Goal: Communication & Community: Share content

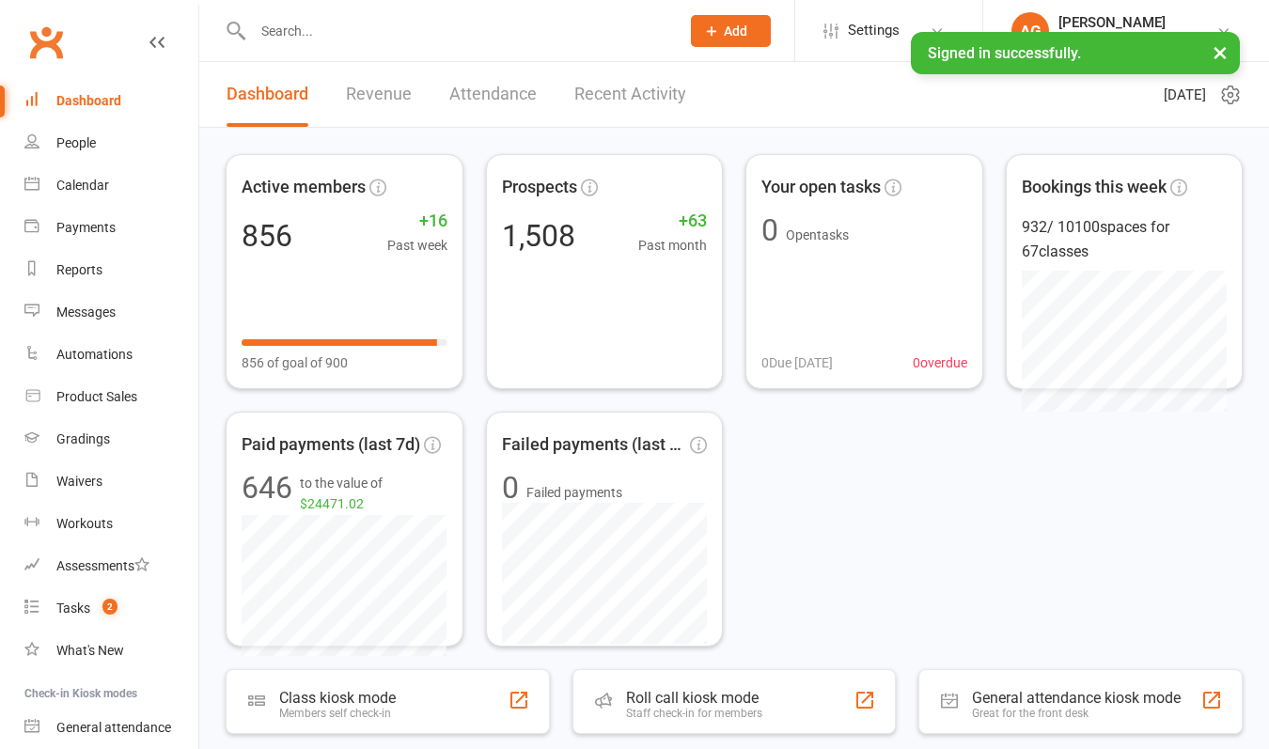
click at [301, 39] on input "text" at bounding box center [456, 31] width 419 height 26
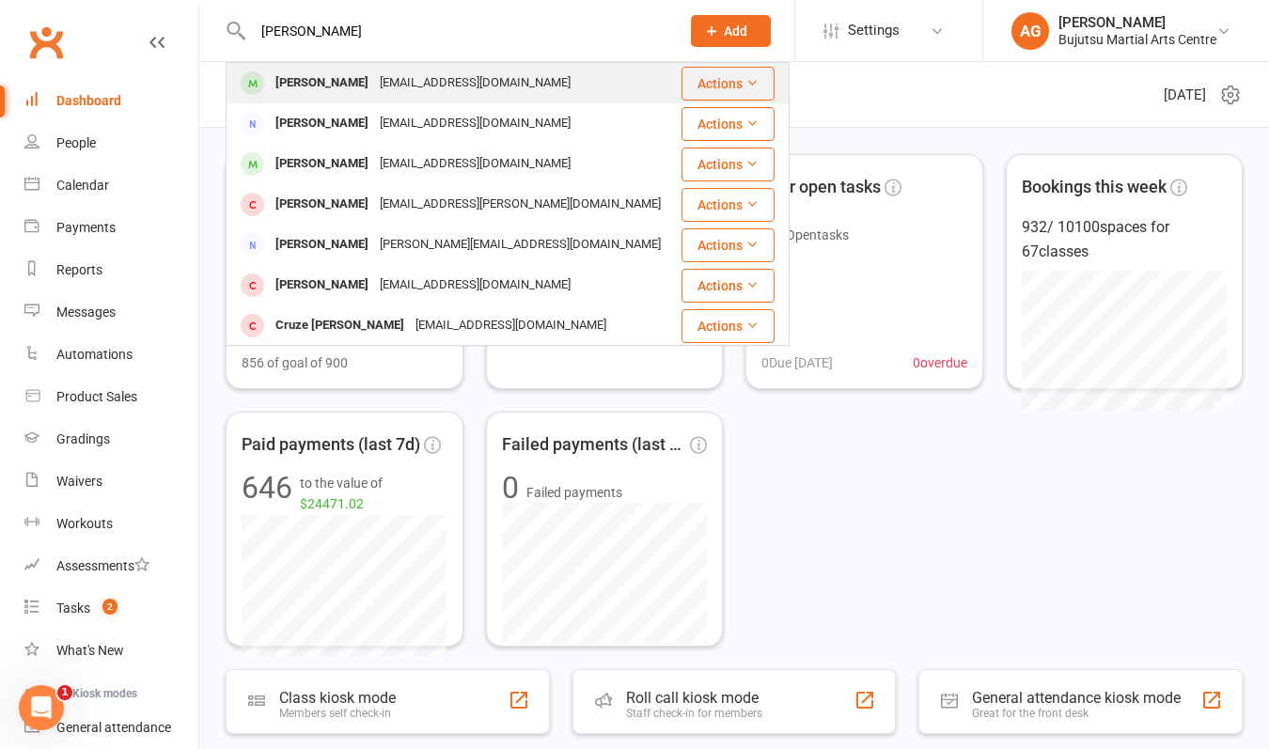
type input "[PERSON_NAME]"
drag, startPoint x: 291, startPoint y: 63, endPoint x: 306, endPoint y: 87, distance: 28.7
click at [306, 87] on div "[PERSON_NAME]" at bounding box center [322, 83] width 104 height 27
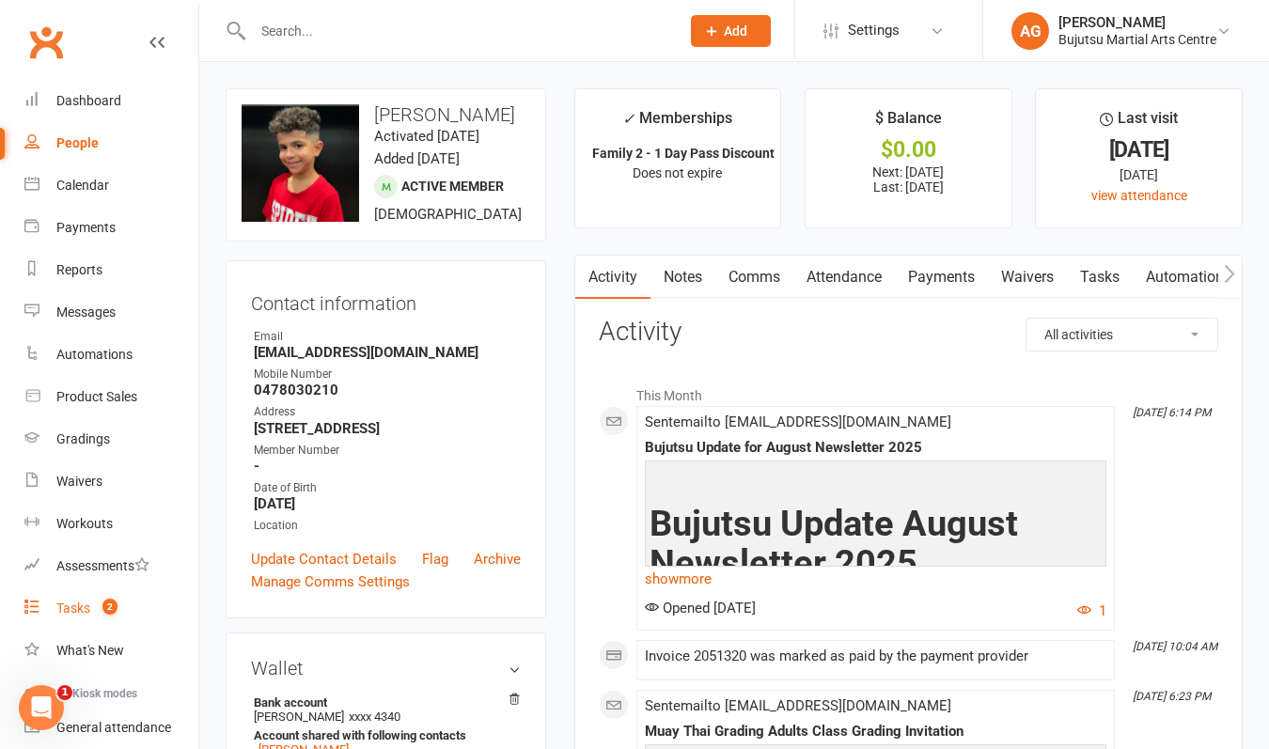
click at [78, 608] on div "Tasks" at bounding box center [73, 608] width 34 height 15
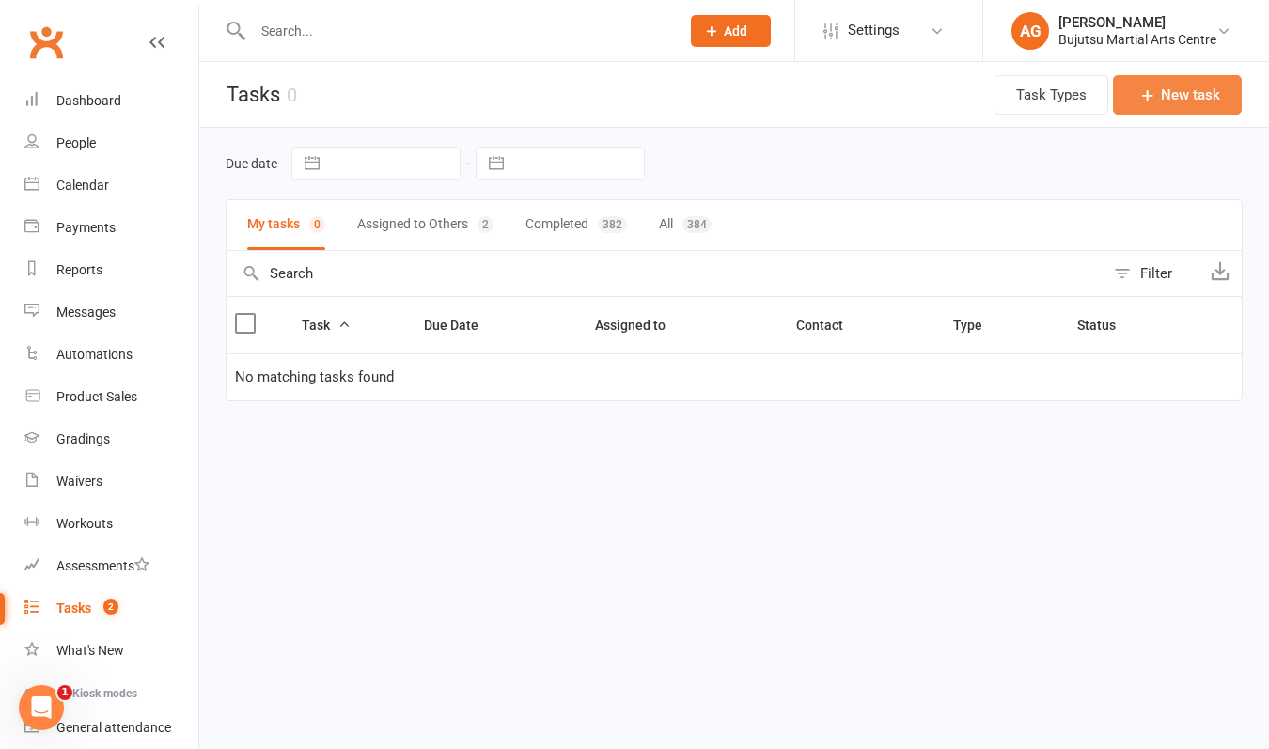
click at [1193, 93] on button "New task" at bounding box center [1177, 94] width 129 height 39
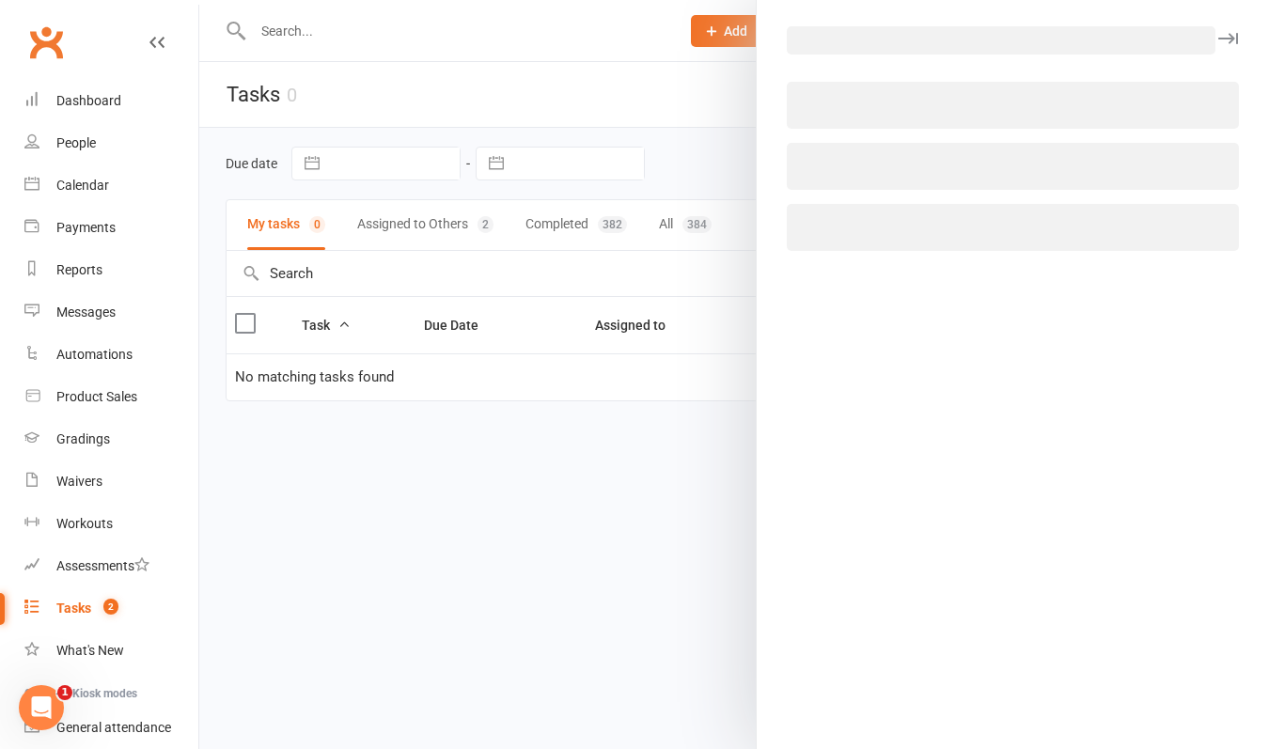
select select "1437"
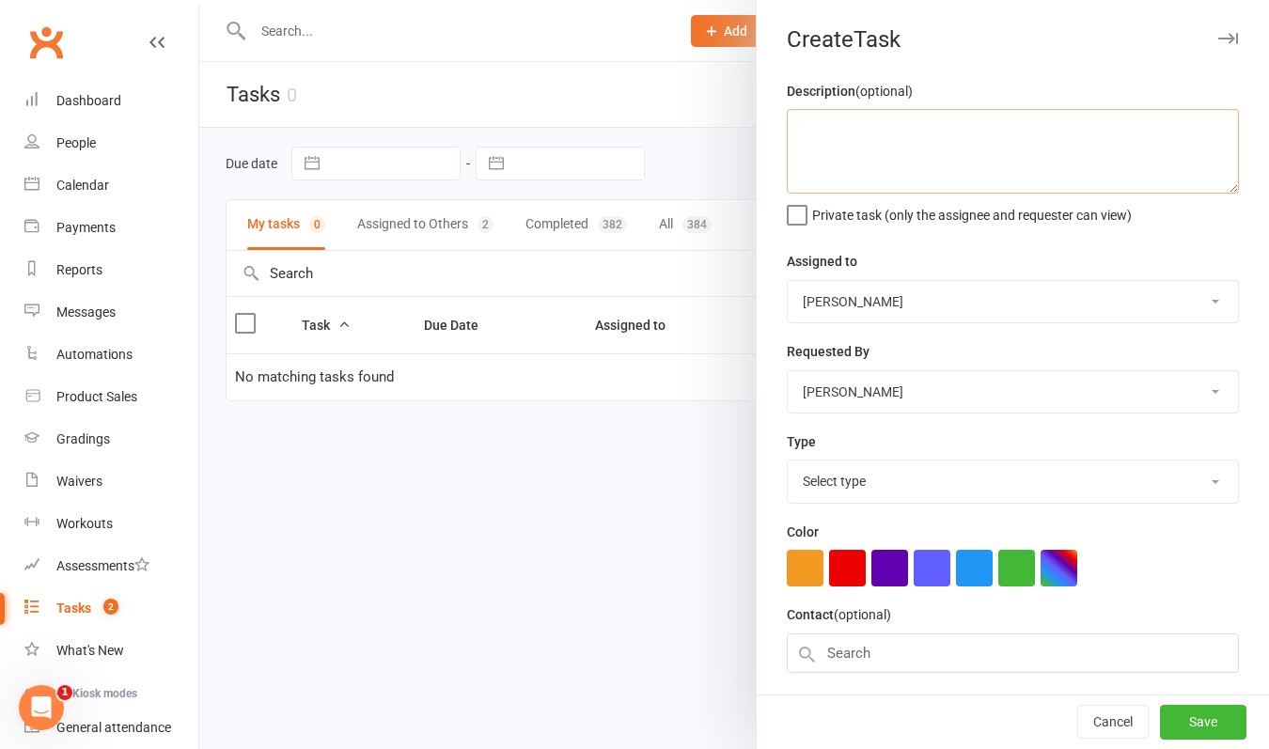
click at [891, 132] on textarea at bounding box center [1013, 151] width 452 height 85
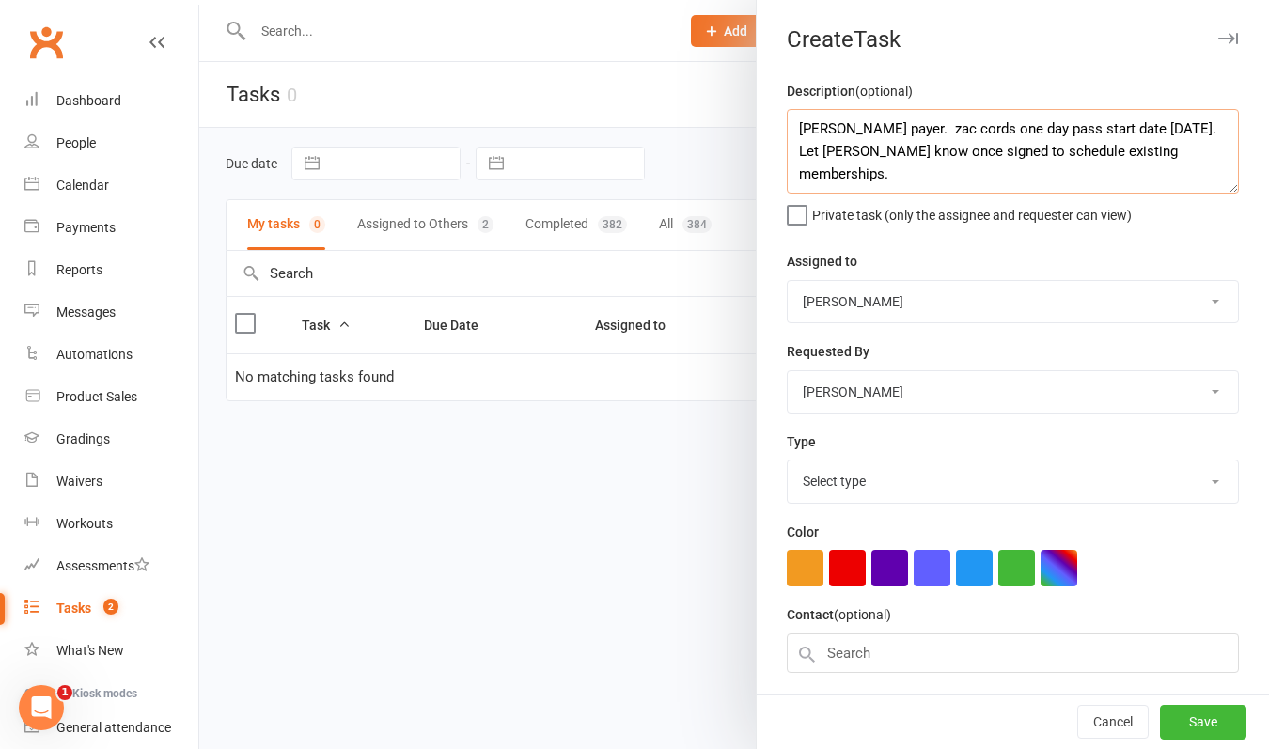
type textarea "[PERSON_NAME] payer. zac cords one day pass start date [DATE]. Let [PERSON_NAME…"
select select "1431"
select select "23127"
click at [1208, 723] on button "Save" at bounding box center [1203, 723] width 86 height 34
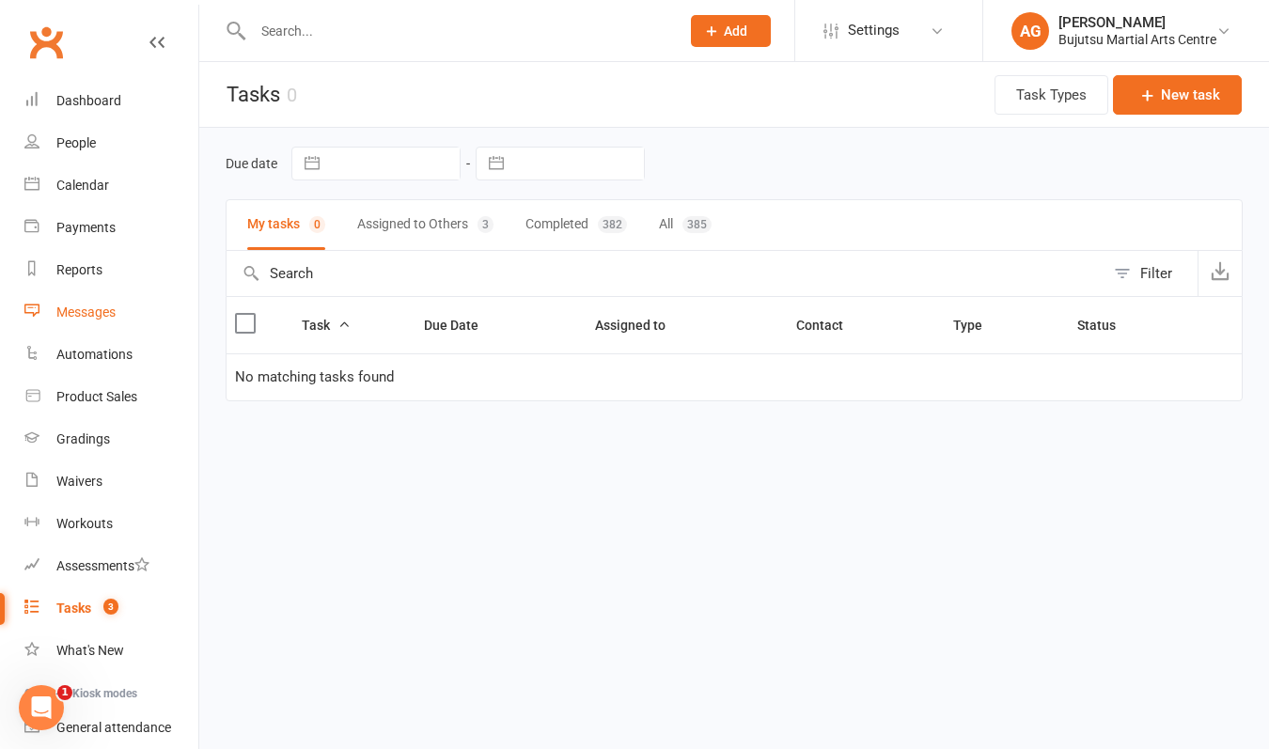
click at [93, 315] on div "Messages" at bounding box center [85, 312] width 59 height 15
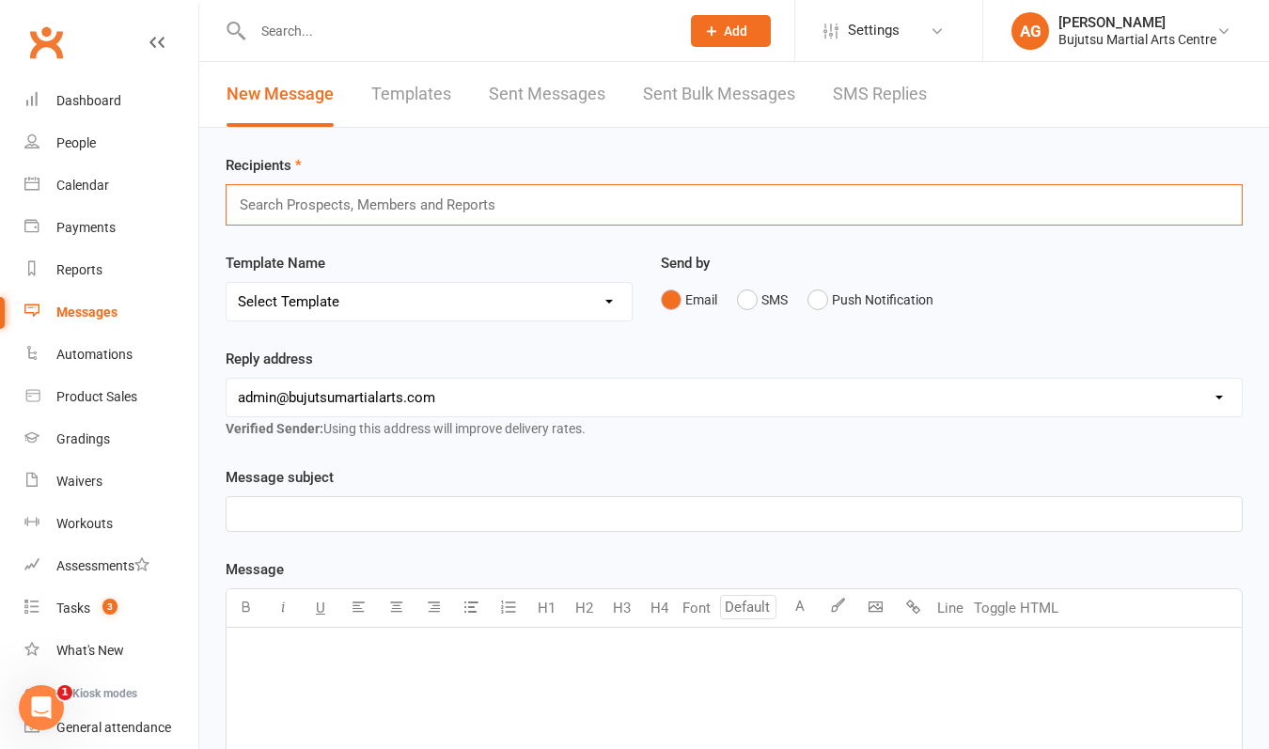
click at [345, 210] on input "text" at bounding box center [376, 205] width 276 height 24
type input "g"
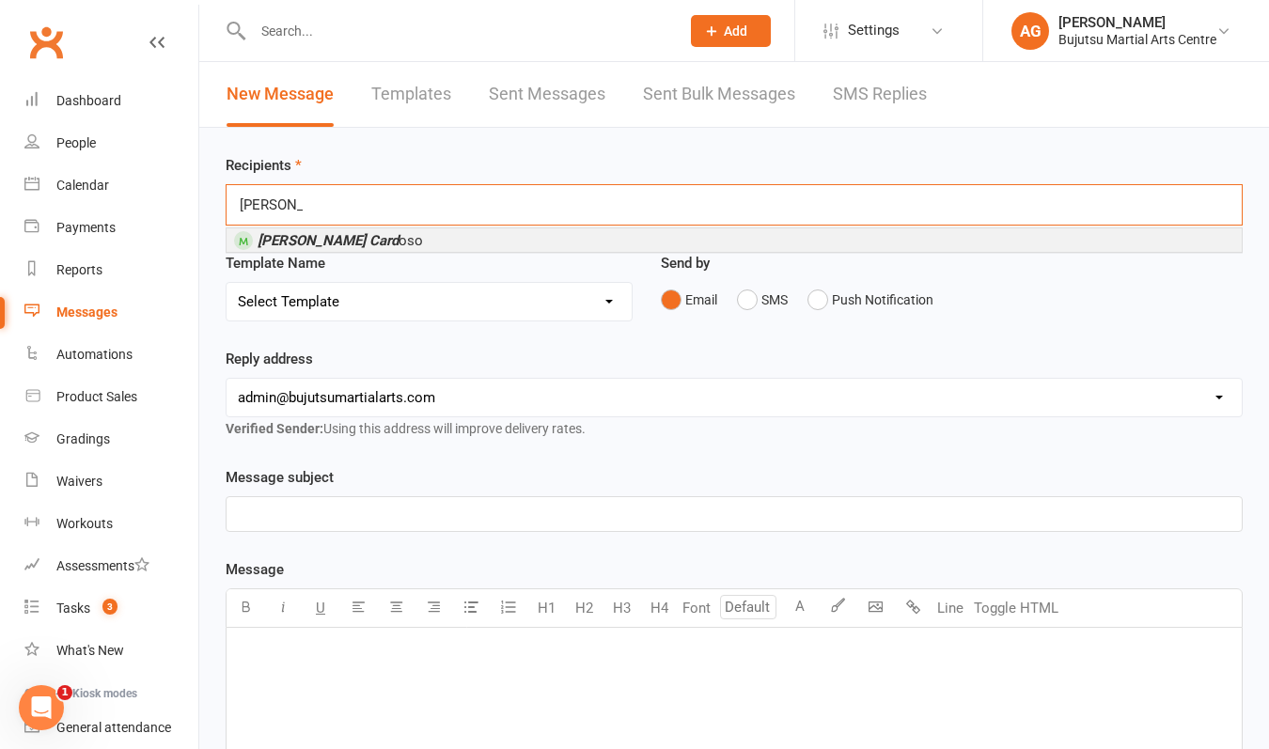
type input "[PERSON_NAME] card"
click at [323, 245] on span "[PERSON_NAME] Card oso" at bounding box center [340, 240] width 165 height 17
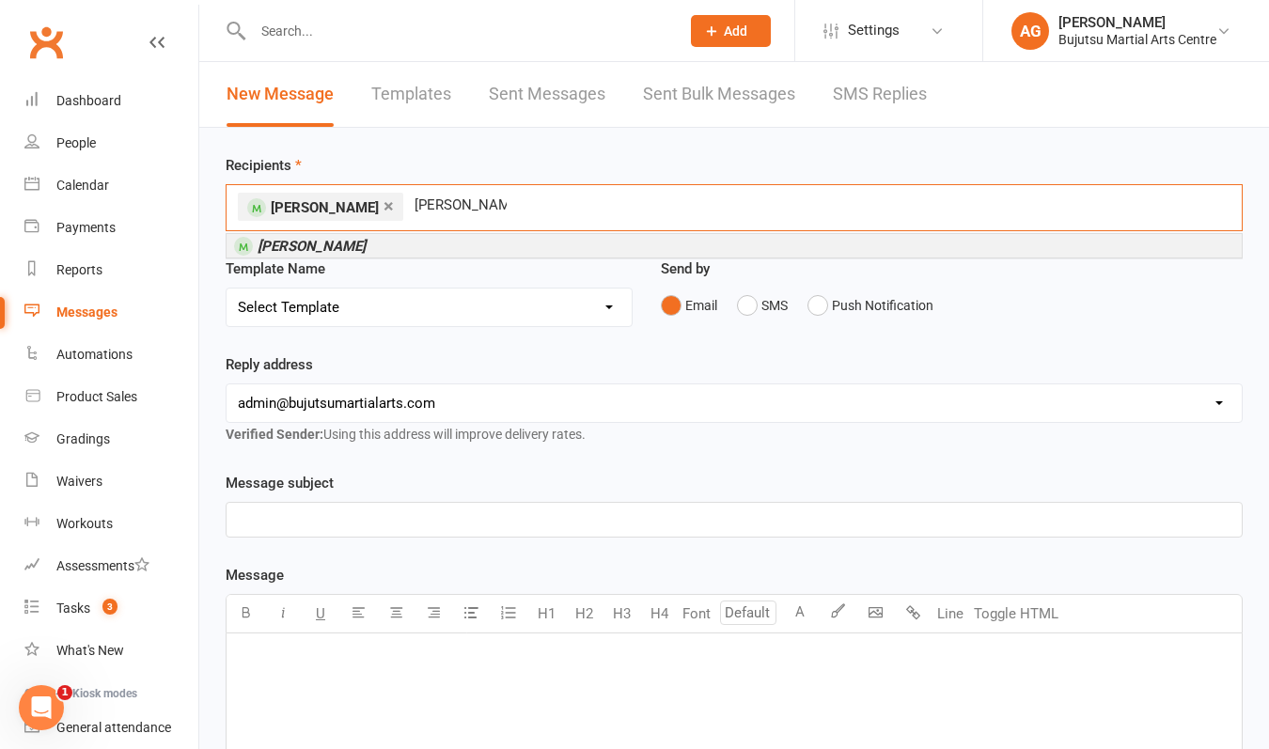
type input "[PERSON_NAME]"
drag, startPoint x: 334, startPoint y: 243, endPoint x: 275, endPoint y: 249, distance: 58.7
click at [275, 249] on em "[PERSON_NAME]" at bounding box center [312, 246] width 108 height 17
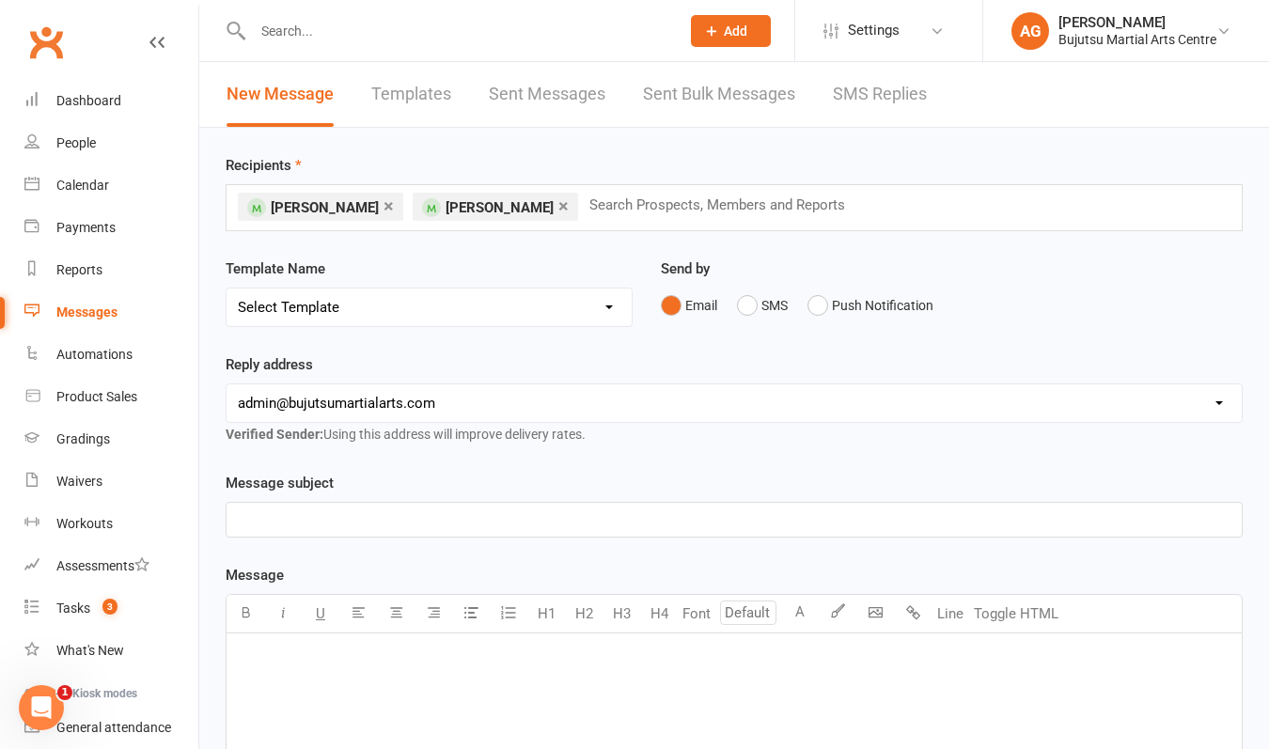
select select "26"
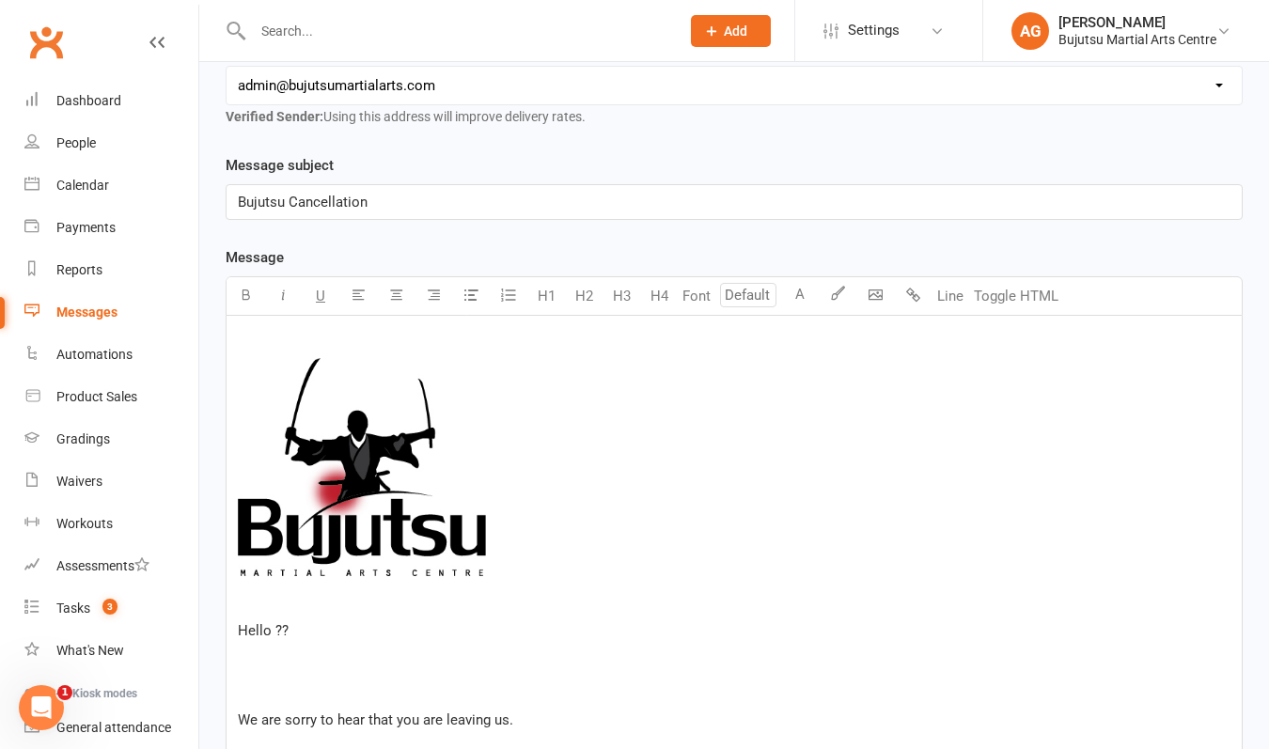
scroll to position [349, 0]
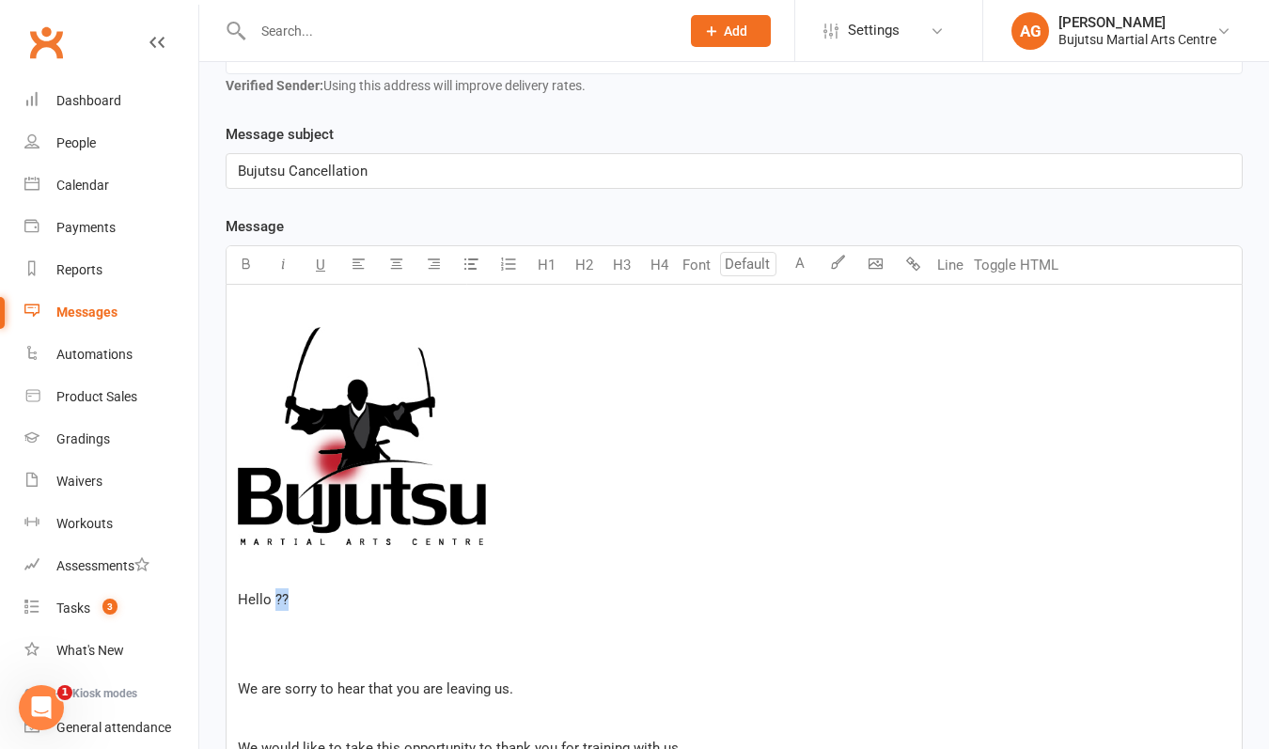
drag, startPoint x: 307, startPoint y: 603, endPoint x: 275, endPoint y: 603, distance: 32.0
click at [275, 603] on p "Hello ??" at bounding box center [734, 600] width 993 height 23
drag, startPoint x: 438, startPoint y: 691, endPoint x: 394, endPoint y: 691, distance: 44.2
click at [394, 691] on span "We are sorry to hear that you are leaving us." at bounding box center [375, 689] width 275 height 17
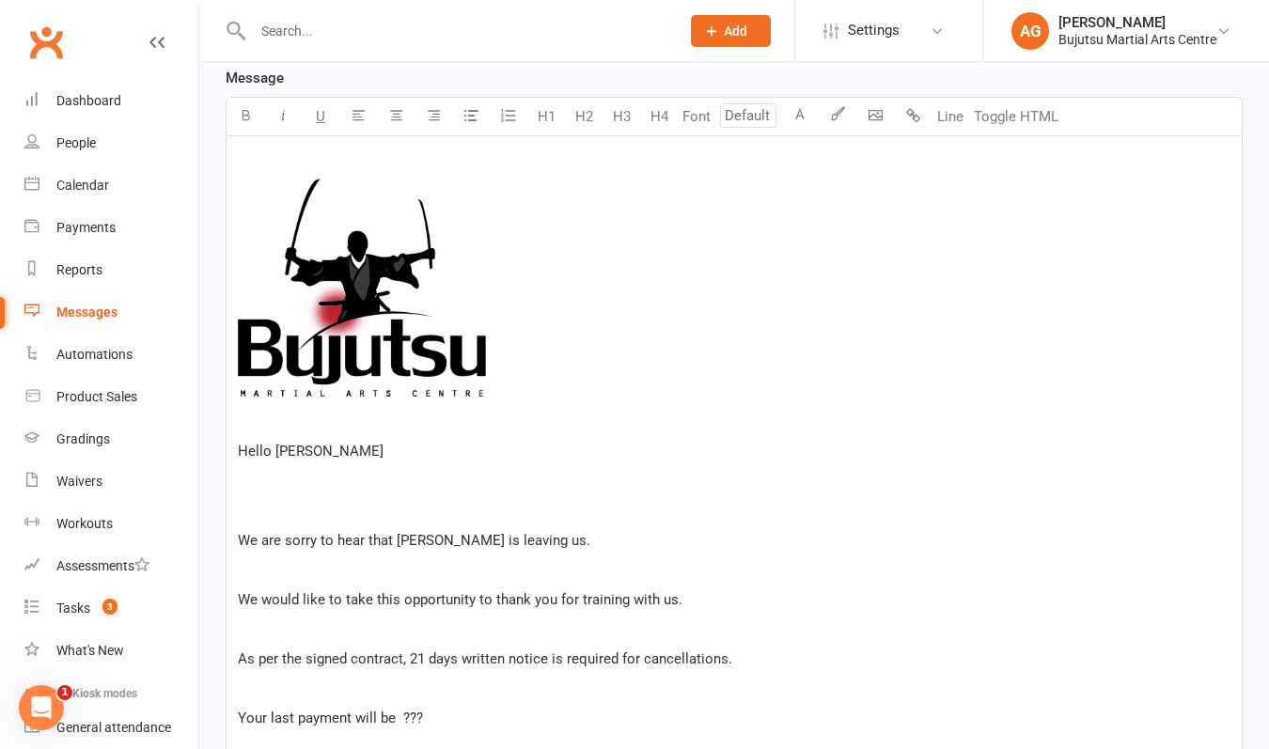
scroll to position [507, 0]
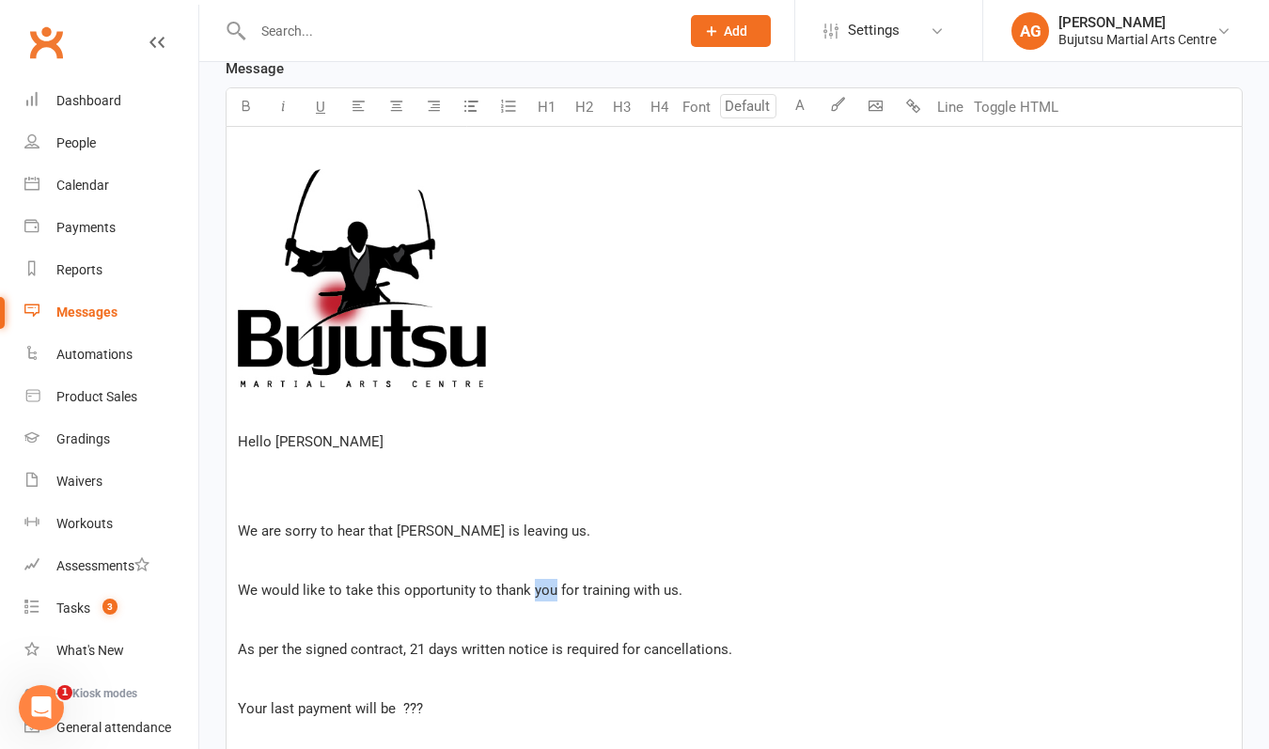
drag, startPoint x: 552, startPoint y: 595, endPoint x: 532, endPoint y: 595, distance: 19.7
click at [532, 595] on span "We would like to take this opportunity to thank you for training with us." at bounding box center [460, 590] width 445 height 17
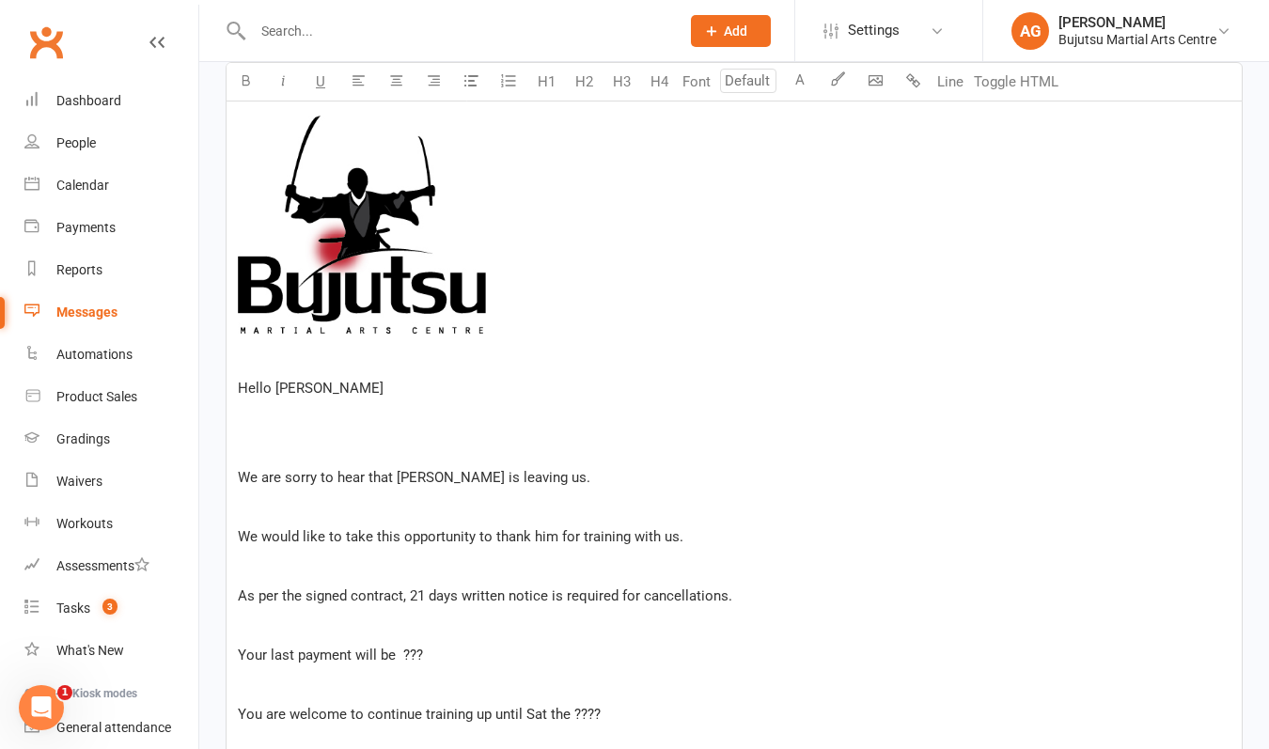
scroll to position [585, 0]
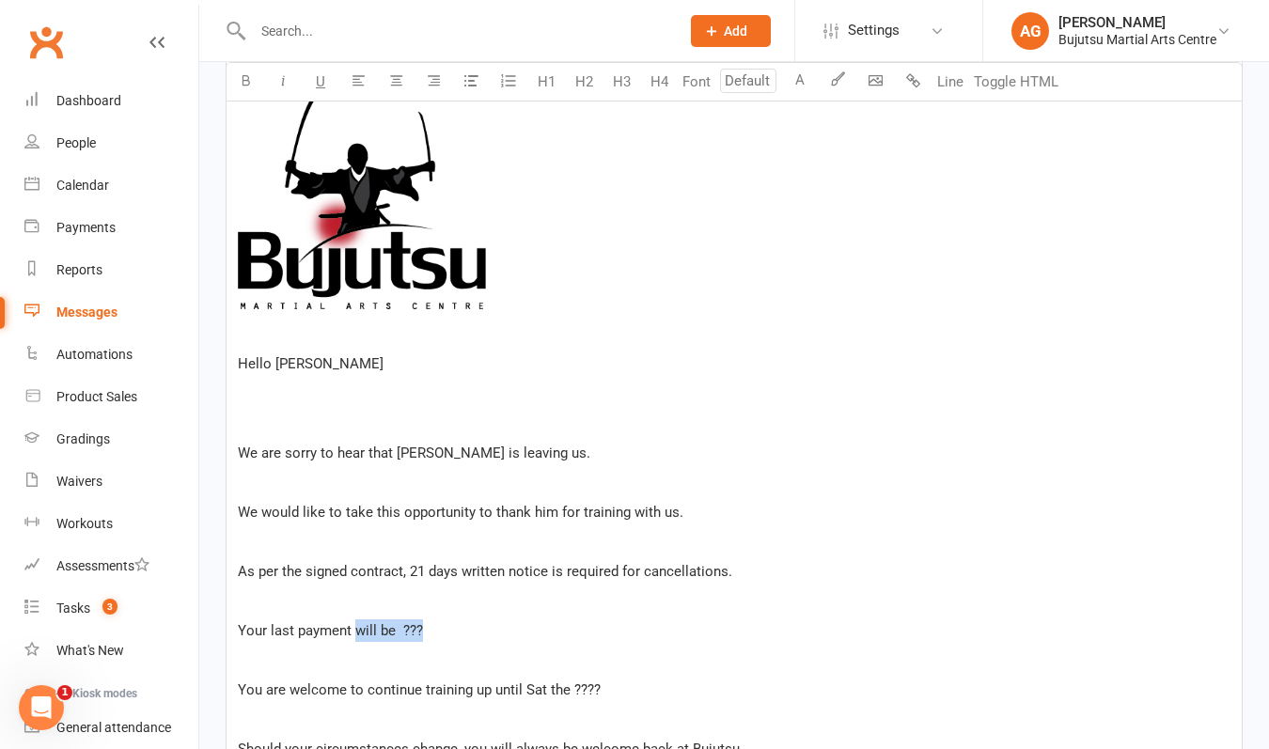
drag, startPoint x: 432, startPoint y: 629, endPoint x: 355, endPoint y: 635, distance: 77.3
click at [355, 635] on p "Your last payment will be ???" at bounding box center [734, 631] width 993 height 23
drag, startPoint x: 239, startPoint y: 631, endPoint x: 422, endPoint y: 637, distance: 183.5
click at [422, 637] on p "Your last payment will be ???" at bounding box center [734, 631] width 993 height 23
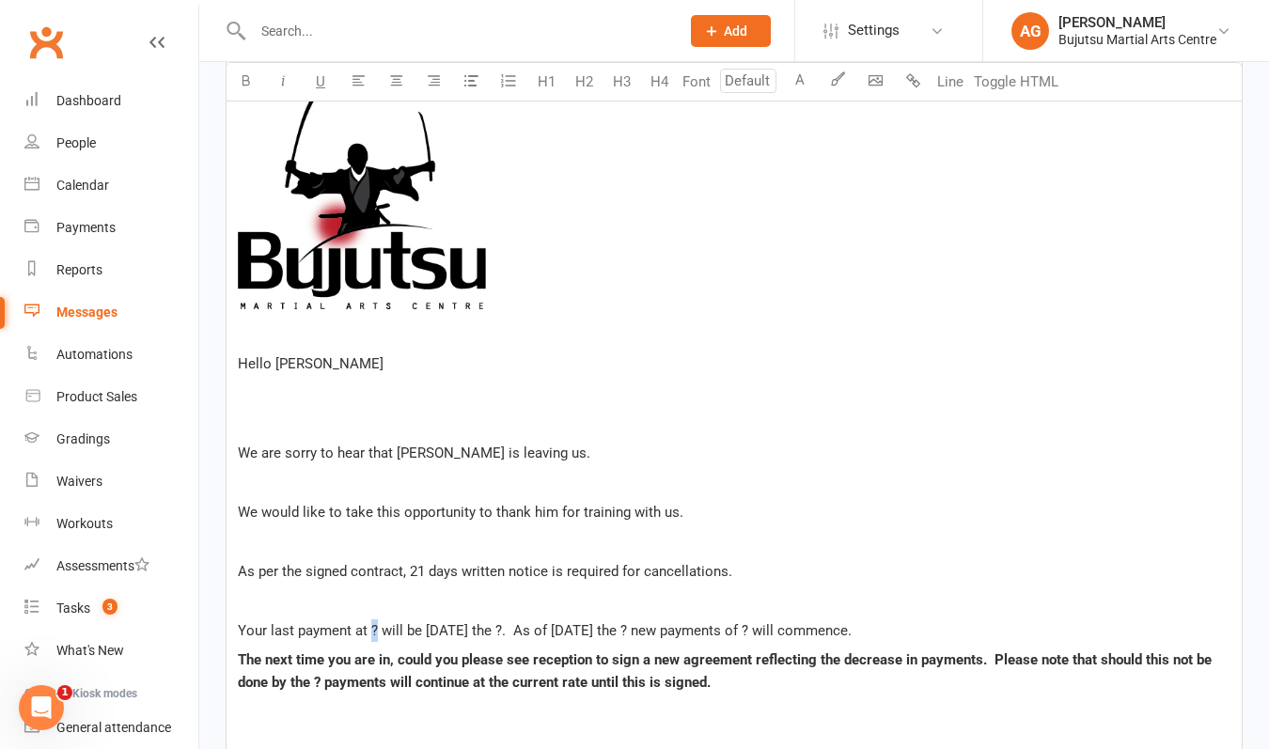
click at [372, 629] on span "Your last payment at ? will be [DATE] the ?. As of [DATE] the ? new payments of…" at bounding box center [545, 630] width 614 height 17
click at [544, 630] on span "Your last payment at $46.50 will be [DATE] the ?. As of [DATE] the ? new paymen…" at bounding box center [562, 630] width 649 height 17
click at [806, 631] on span "Your last payment at $46.50 will be [DATE][DATE]. As of [DATE] the ? new paymen…" at bounding box center [566, 630] width 657 height 17
click at [861, 629] on span "Your last payment at $46.50 will be [DATE][DATE]. As of [DATE] new payments of …" at bounding box center [549, 630] width 623 height 17
click at [321, 682] on span "The next time you are in, could you please see reception to sign a new agreemen…" at bounding box center [727, 671] width 978 height 39
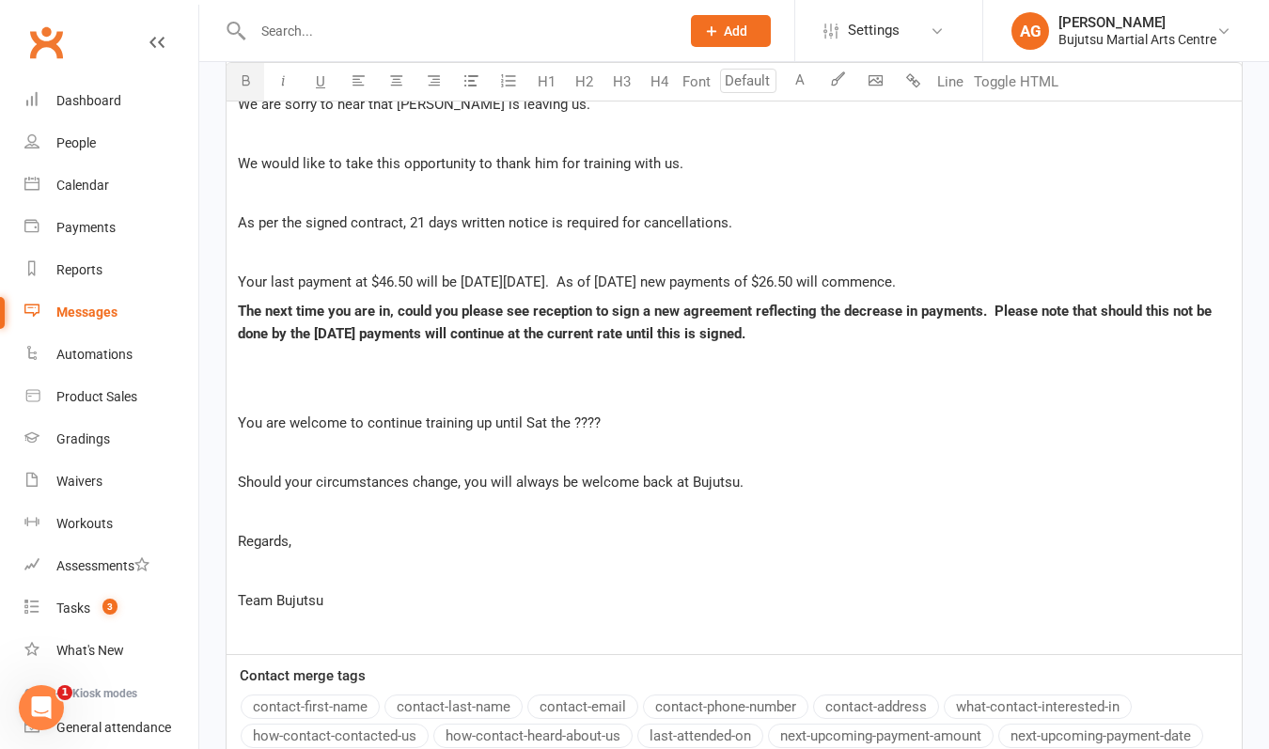
scroll to position [939, 0]
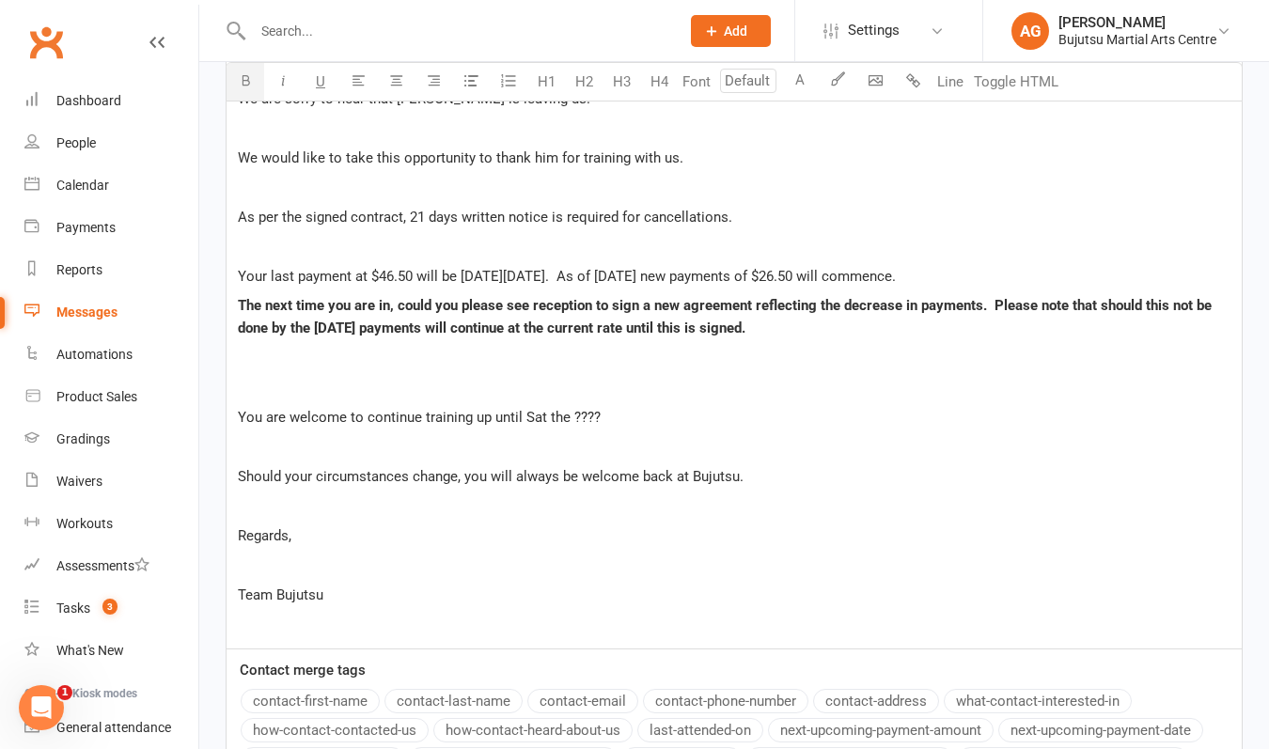
click at [825, 304] on span "The next time you are in, could you please see reception to sign a new agreemen…" at bounding box center [727, 316] width 978 height 39
click at [602, 416] on p "You are welcome to continue training up until Sat the ????" at bounding box center [734, 417] width 993 height 23
click at [579, 416] on p "He is welcome to continue training up until Sat the" at bounding box center [734, 417] width 993 height 23
drag, startPoint x: 313, startPoint y: 478, endPoint x: 286, endPoint y: 480, distance: 27.4
click at [286, 479] on span "Should your circumstances change, you will always be welcome back at Bujutsu." at bounding box center [491, 476] width 506 height 17
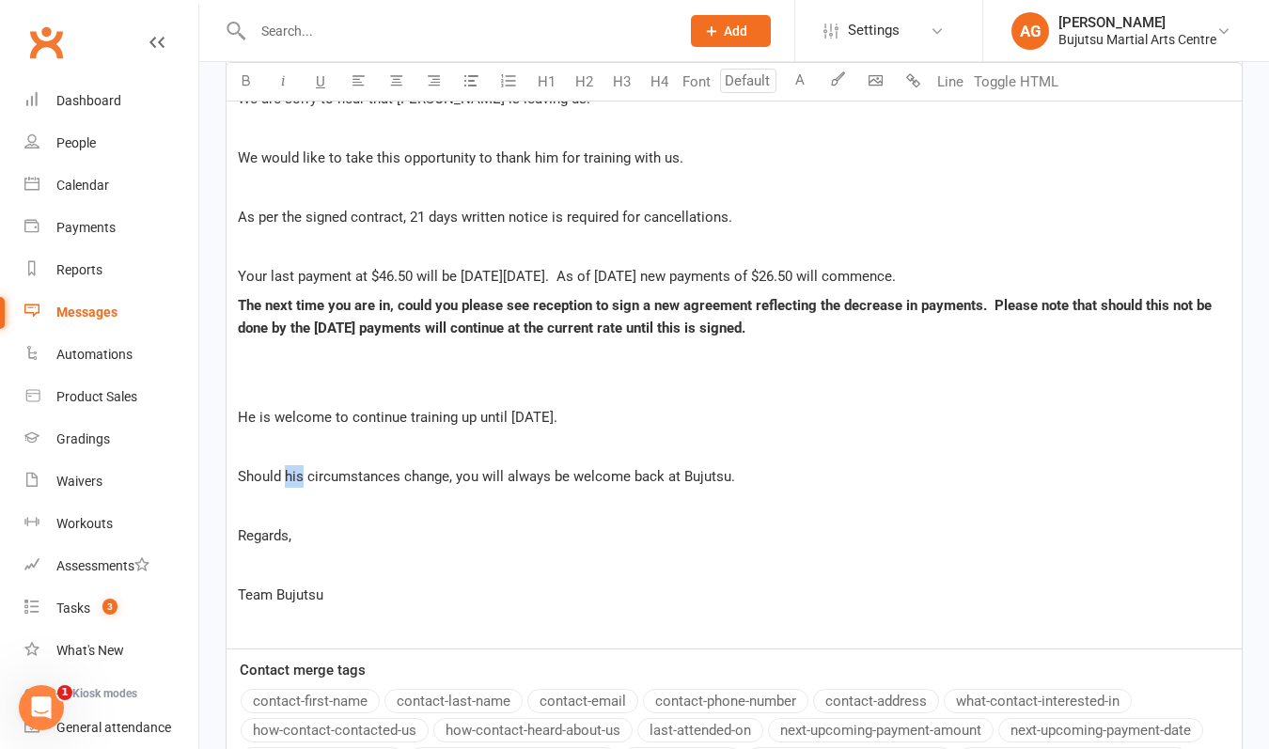
drag, startPoint x: 305, startPoint y: 477, endPoint x: 285, endPoint y: 477, distance: 19.7
click at [285, 477] on span "Should his circumstances change, you will always be welcome back at Bujutsu." at bounding box center [486, 476] width 497 height 17
drag, startPoint x: 485, startPoint y: 478, endPoint x: 464, endPoint y: 478, distance: 20.7
click at [464, 478] on span "Should your circumstances change, you will always be welcome back at Bujutsu." at bounding box center [491, 476] width 506 height 17
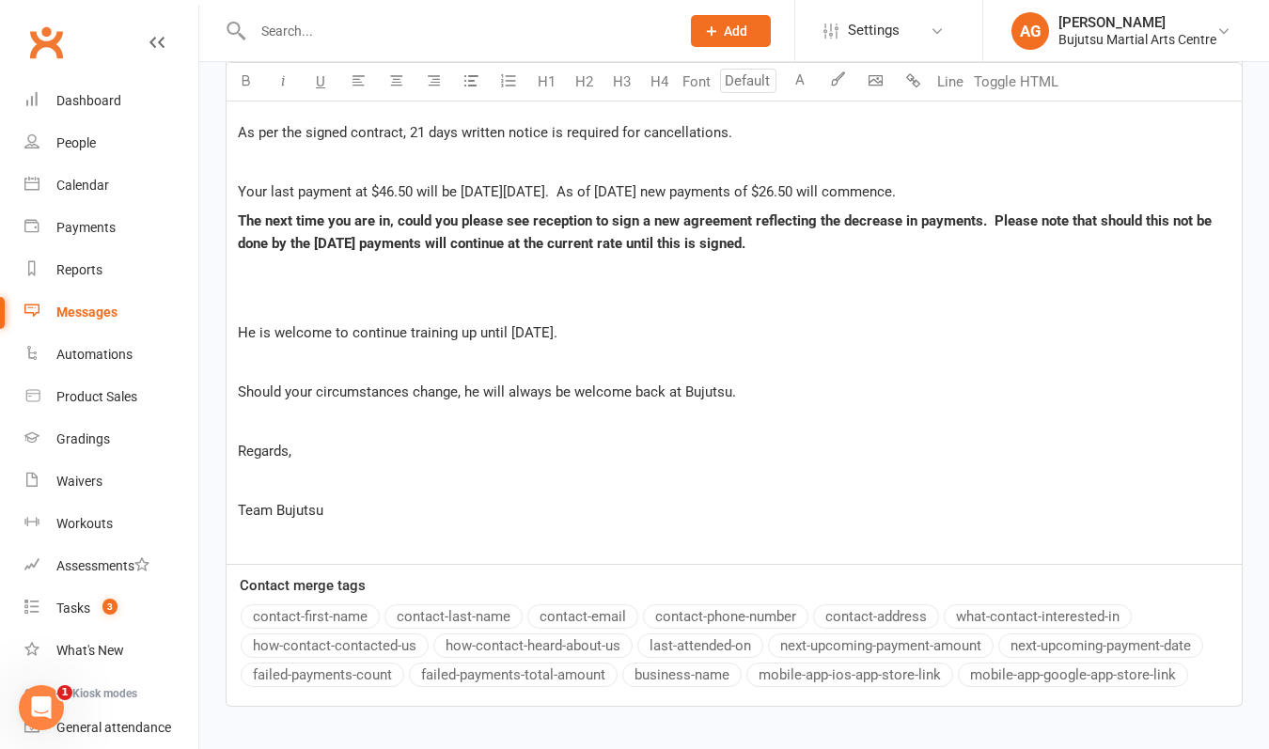
scroll to position [1025, 0]
click at [767, 385] on p "Should your circumstances change, he will always be welcome back at Bujutsu." at bounding box center [734, 391] width 993 height 23
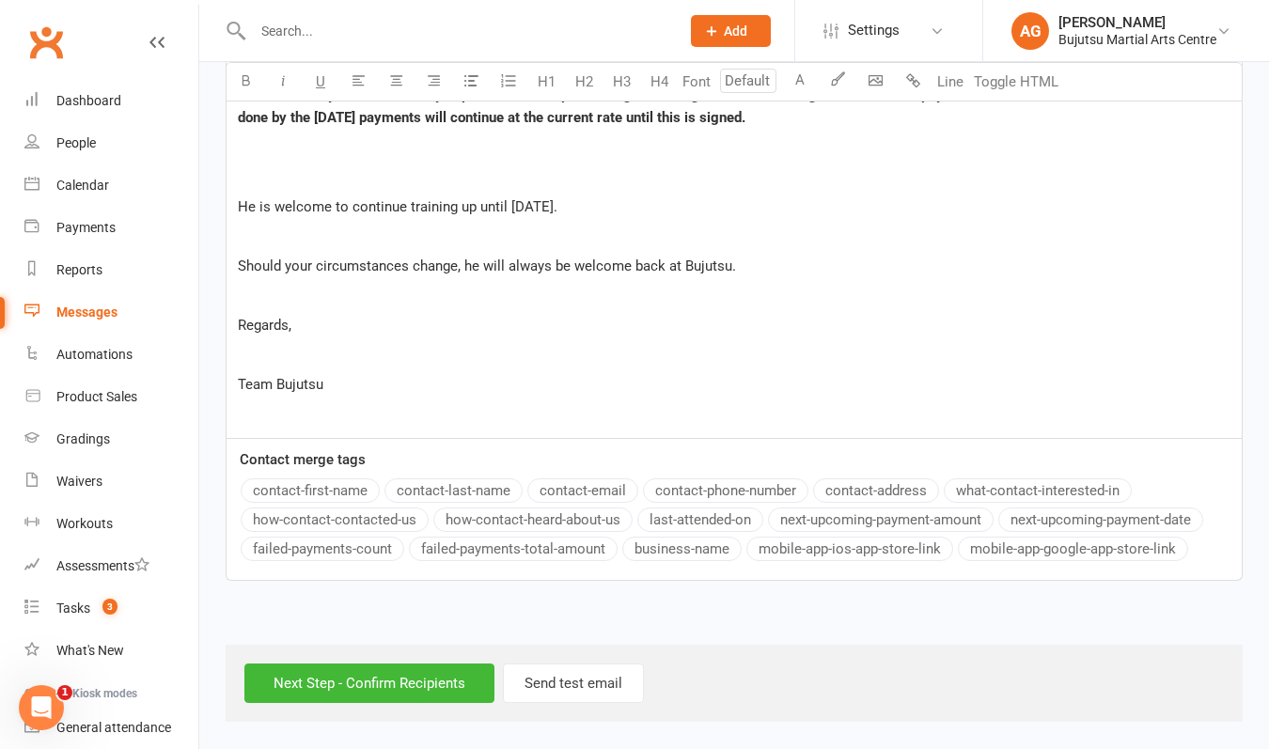
scroll to position [1166, 0]
click at [356, 664] on input "Next Step - Confirm Recipients" at bounding box center [369, 683] width 250 height 39
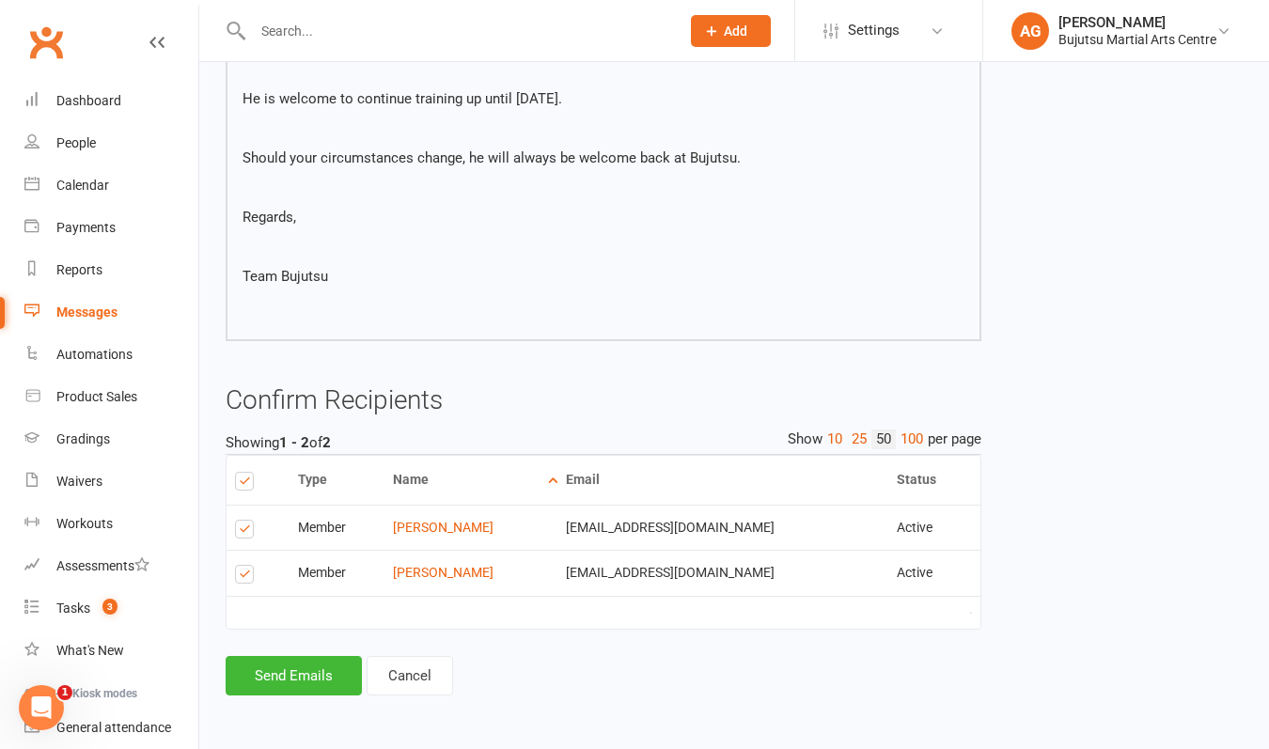
scroll to position [952, 0]
click at [275, 662] on button "Send Emails" at bounding box center [294, 675] width 136 height 39
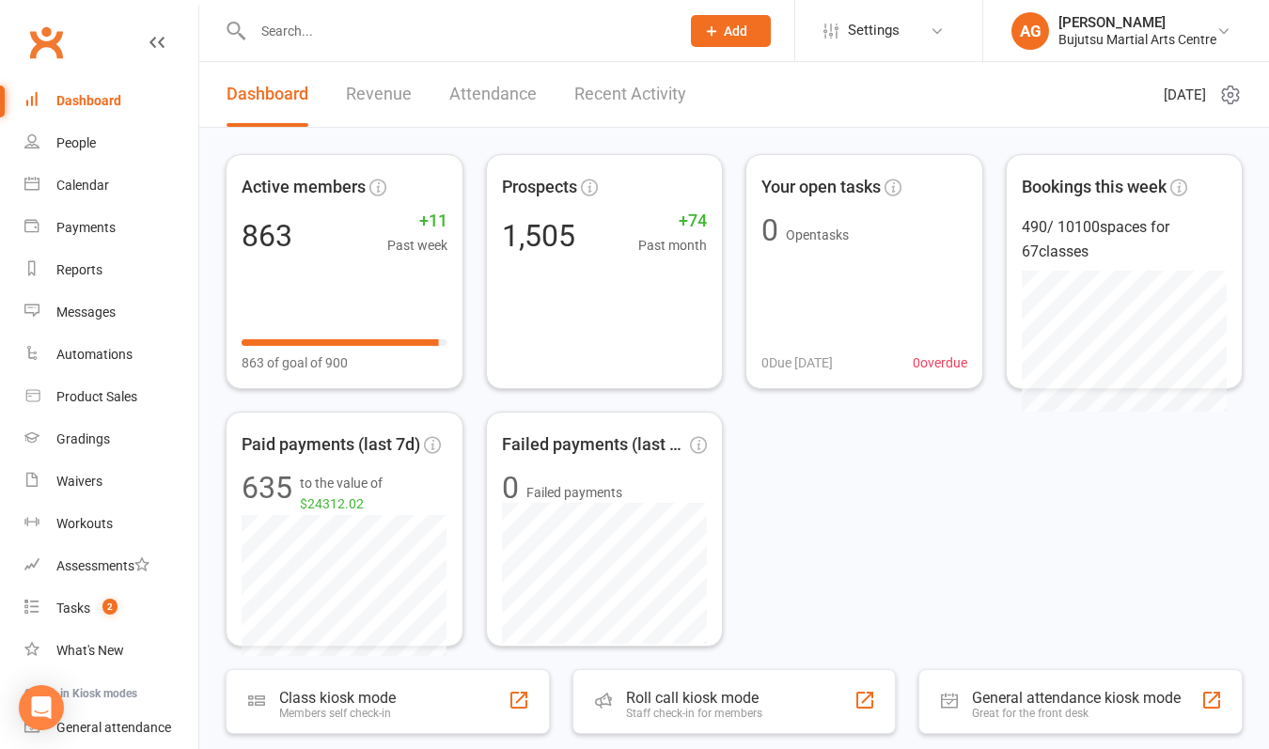
click at [303, 30] on input "text" at bounding box center [456, 31] width 419 height 26
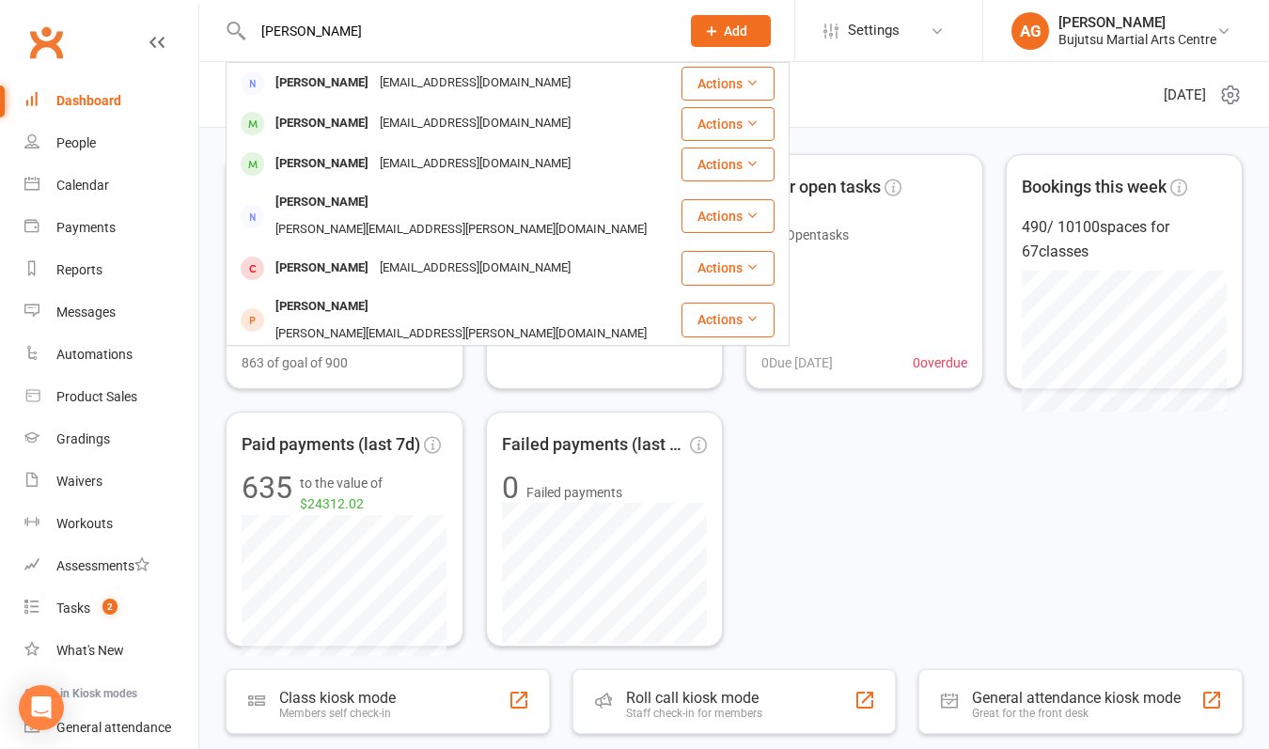
type input "[PERSON_NAME]"
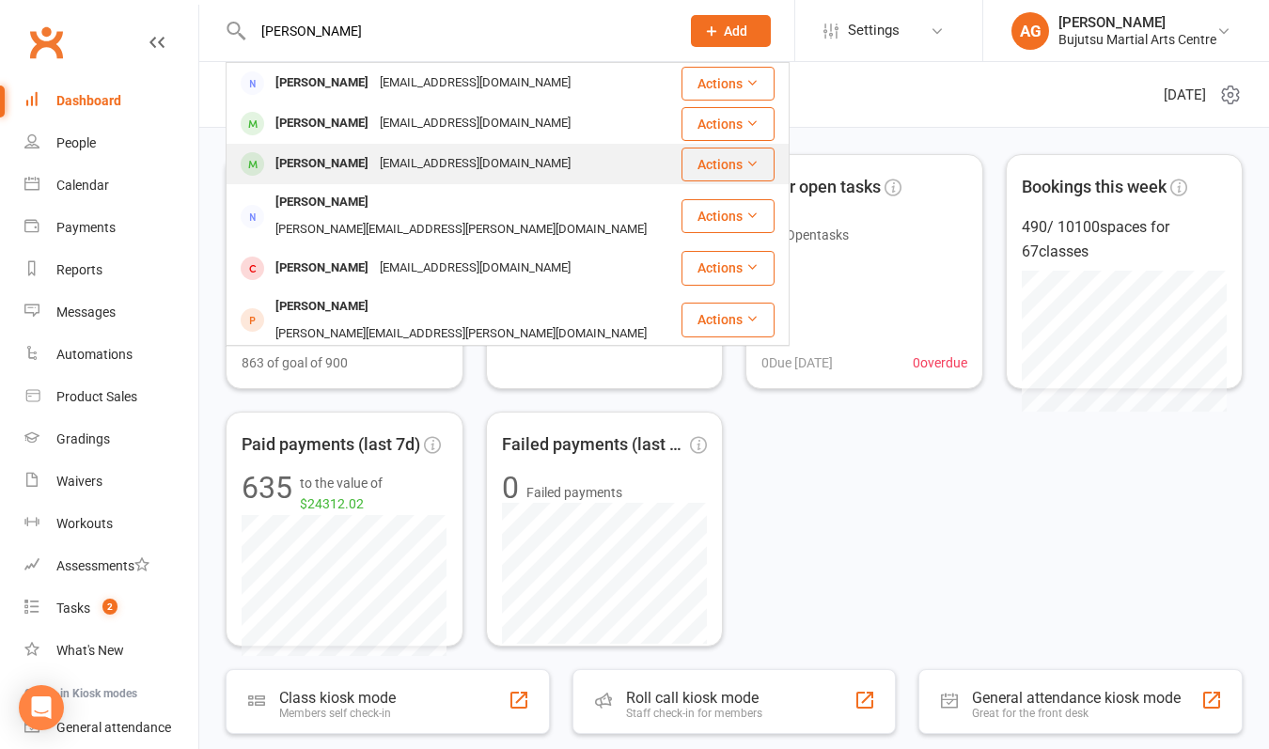
drag, startPoint x: 300, startPoint y: 61, endPoint x: 317, endPoint y: 161, distance: 101.1
click at [317, 161] on div "[PERSON_NAME]" at bounding box center [322, 163] width 104 height 27
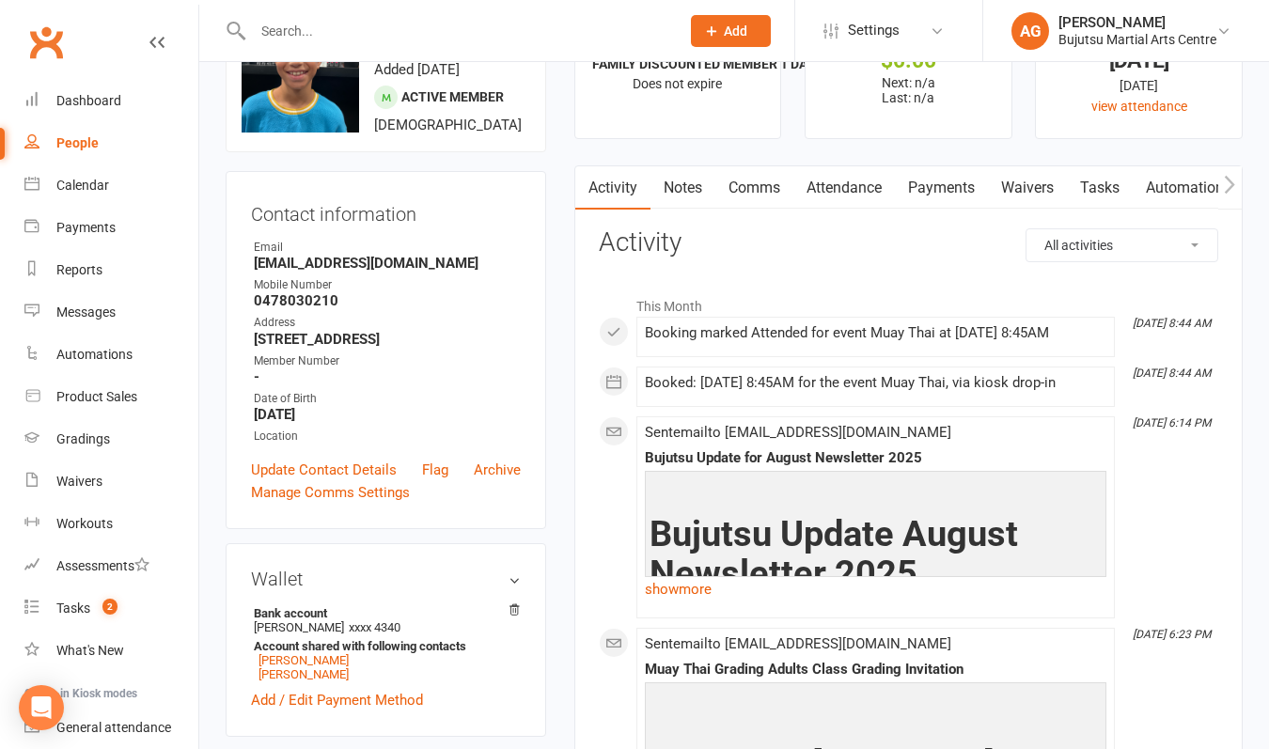
scroll to position [88, 0]
click at [769, 187] on link "Comms" at bounding box center [754, 188] width 78 height 43
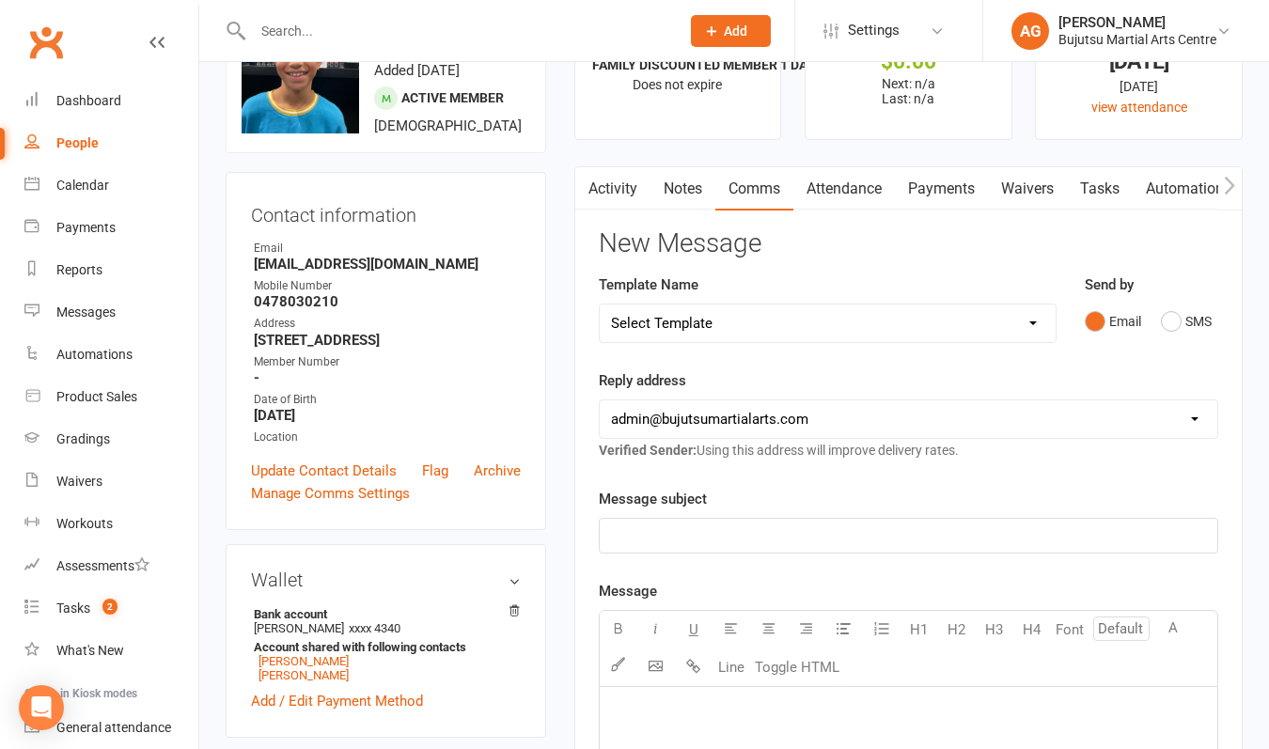
select select "31"
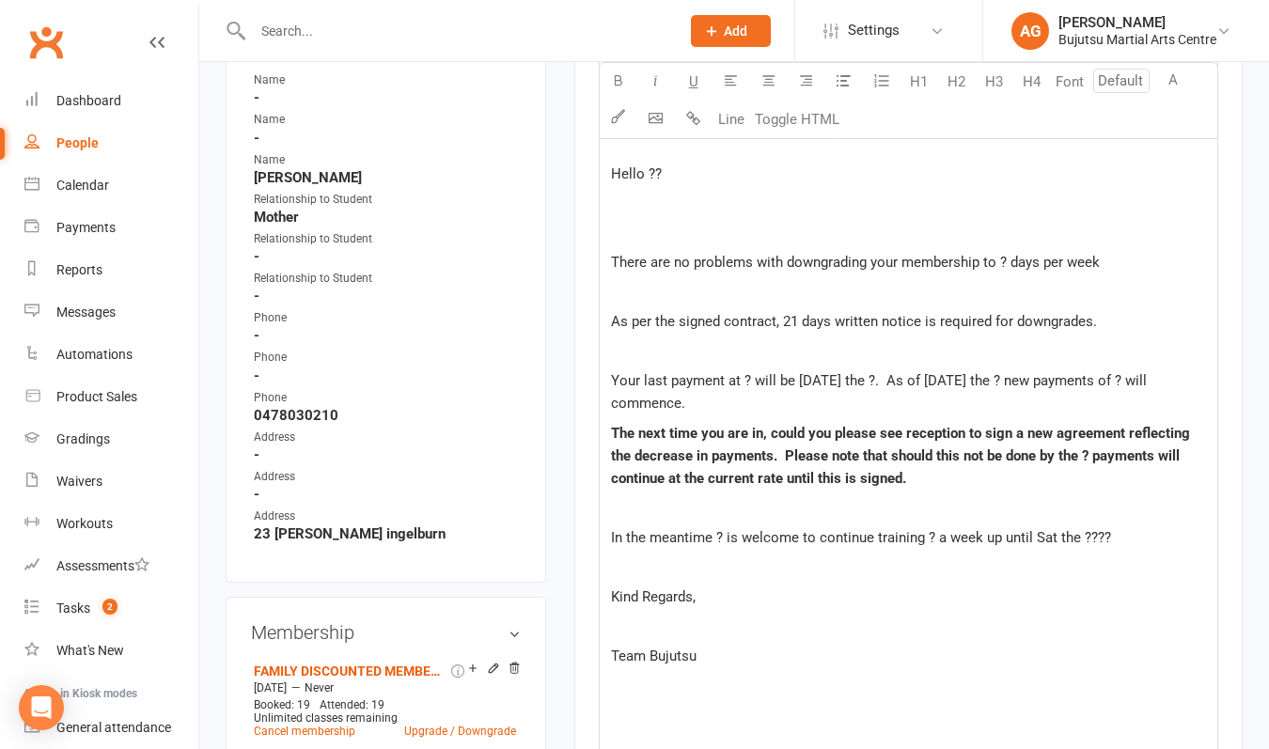
scroll to position [841, 0]
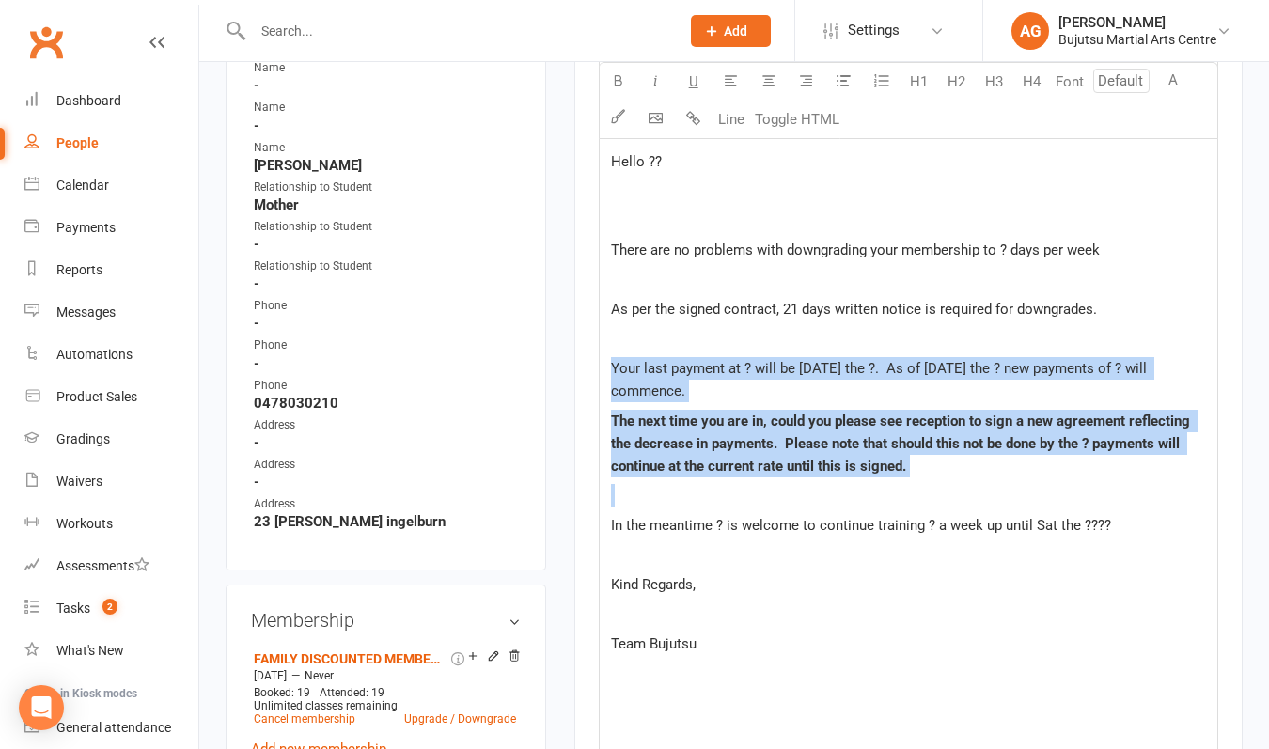
drag, startPoint x: 625, startPoint y: 352, endPoint x: 640, endPoint y: 491, distance: 140.0
click at [640, 491] on div "﻿ Hello ?? There are no problems with downgrading your membership to ? days per…" at bounding box center [909, 345] width 618 height 823
copy div "Your last payment at ? will be on Friday the ?. As of Friday the ? new payments…"
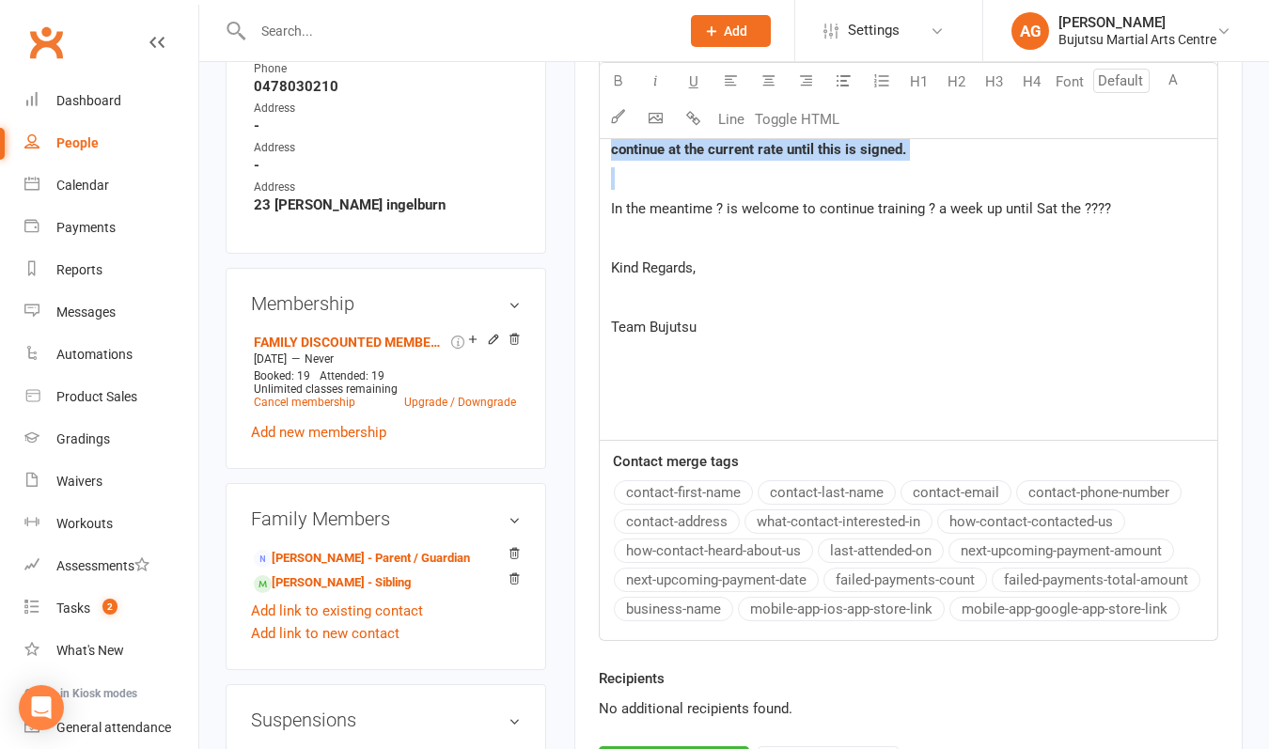
scroll to position [1169, 0]
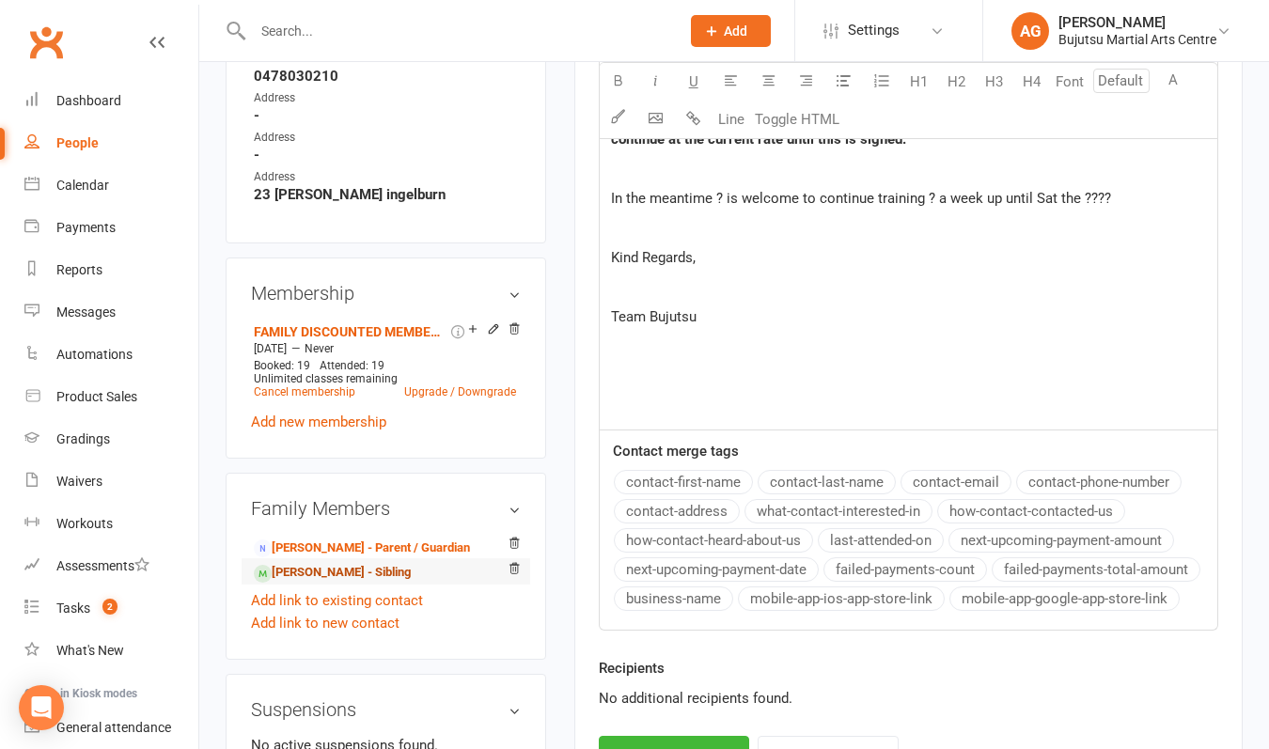
click at [325, 583] on link "Cruz Cardoso - Sibling" at bounding box center [332, 573] width 157 height 20
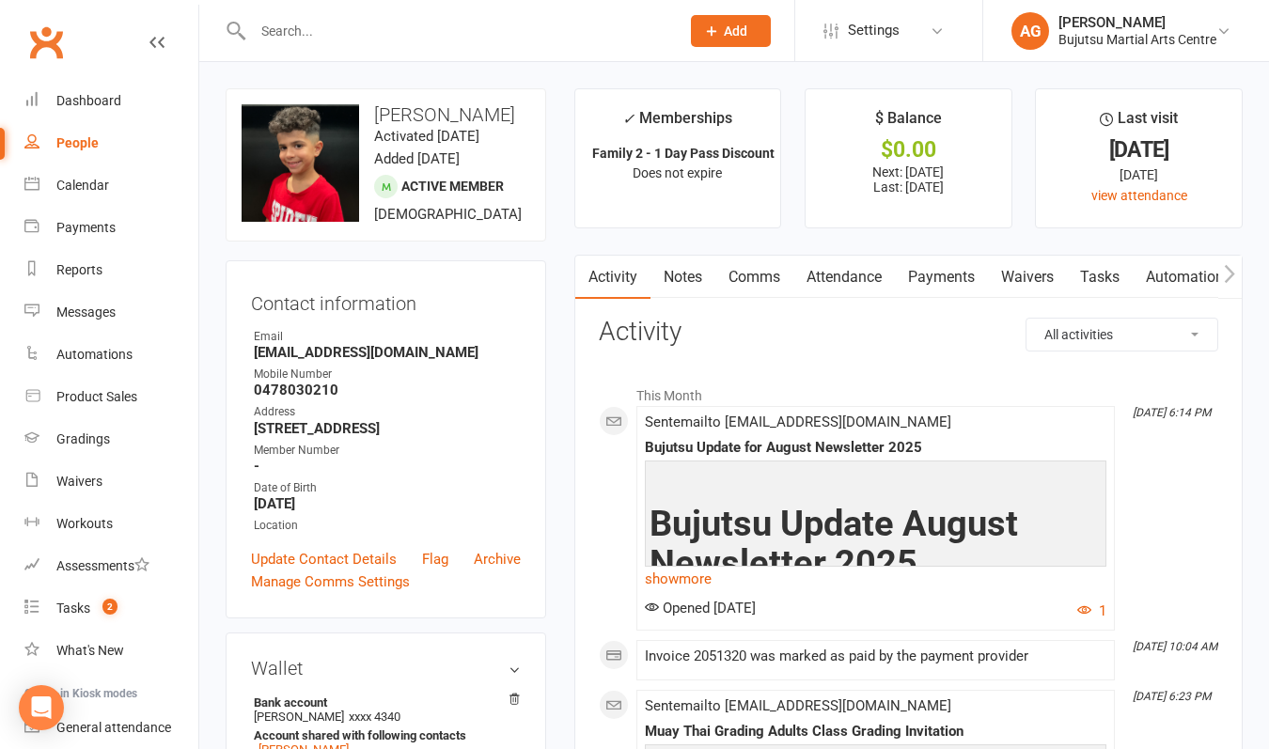
click at [966, 275] on link "Payments" at bounding box center [941, 277] width 93 height 43
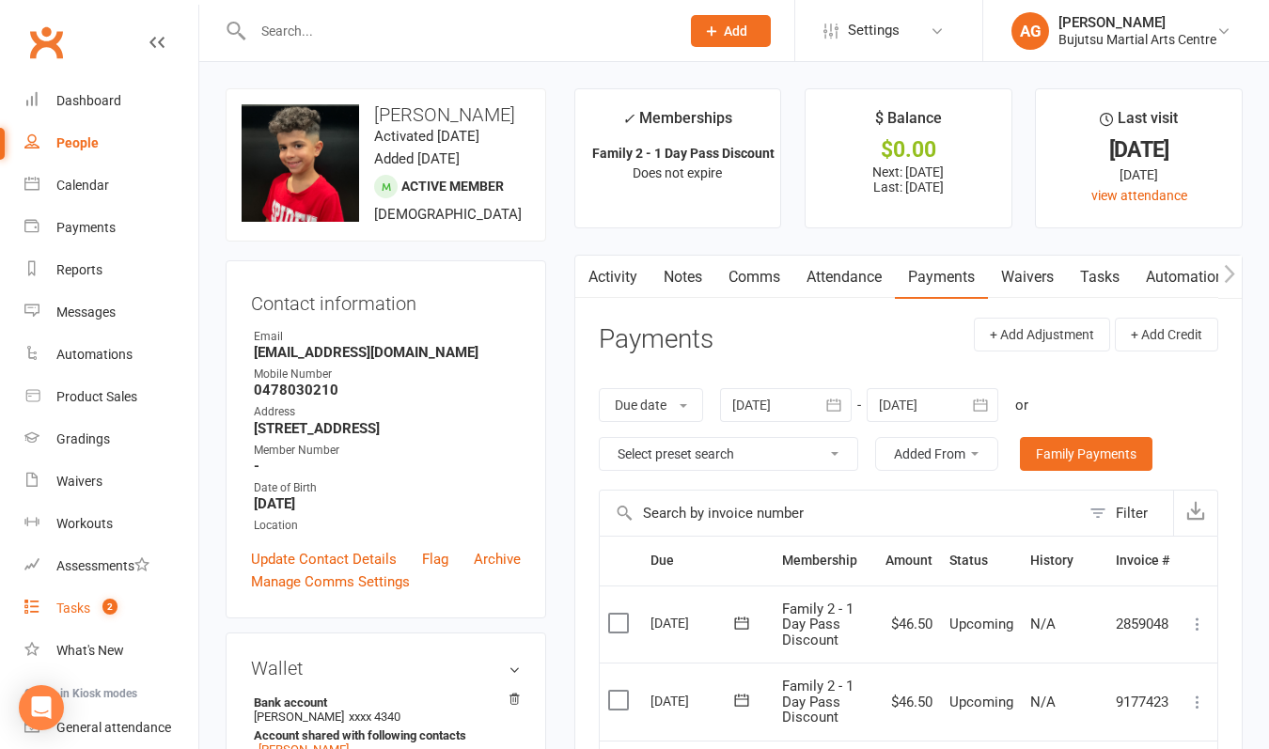
click at [84, 607] on div "Tasks" at bounding box center [73, 608] width 34 height 15
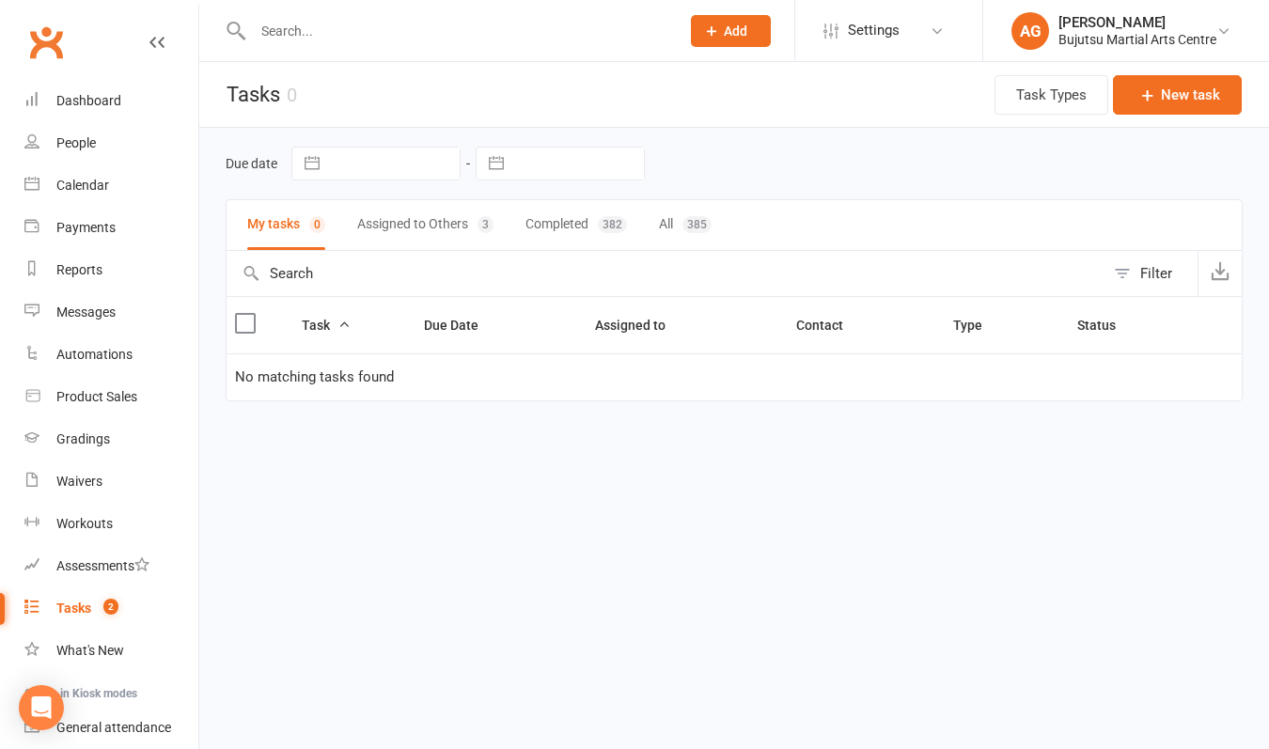
click at [433, 228] on button "Assigned to Others 3" at bounding box center [425, 225] width 136 height 50
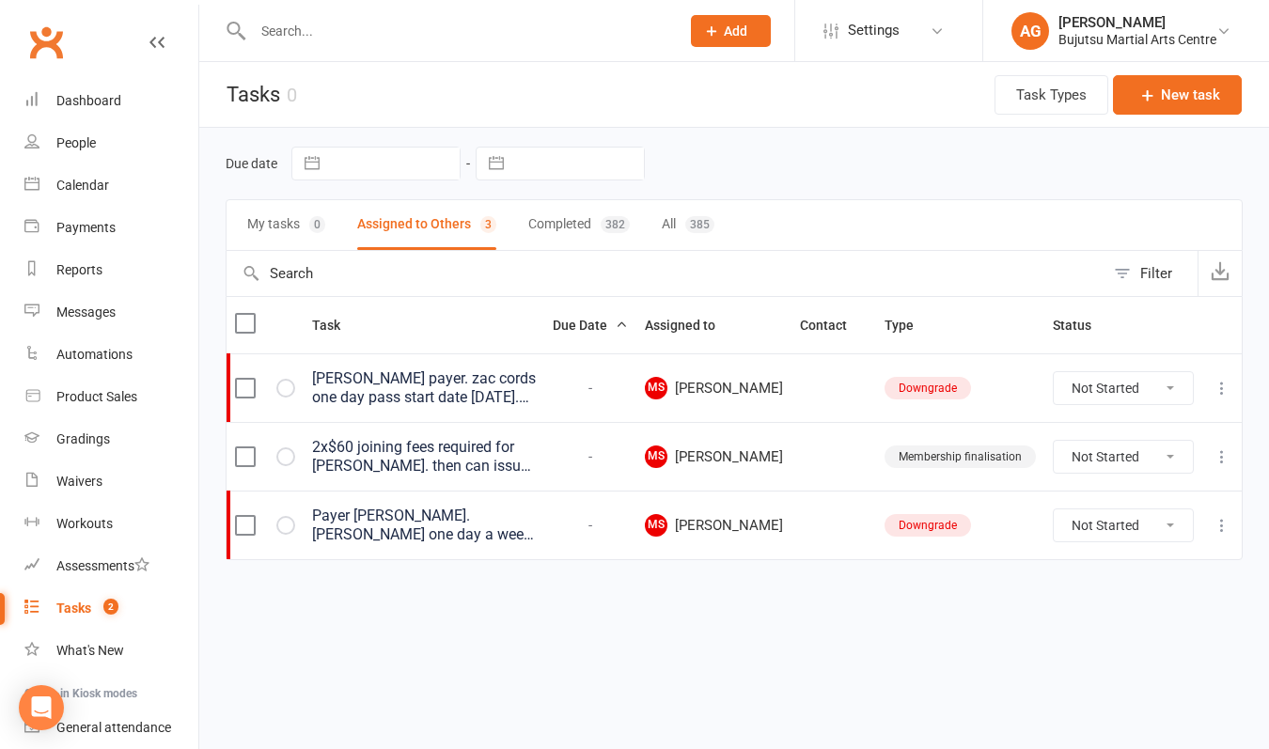
click at [464, 388] on div "[PERSON_NAME] payer. zac cords one day pass start date [DATE]. Let [PERSON_NAME…" at bounding box center [424, 388] width 224 height 38
